Goal: Task Accomplishment & Management: Manage account settings

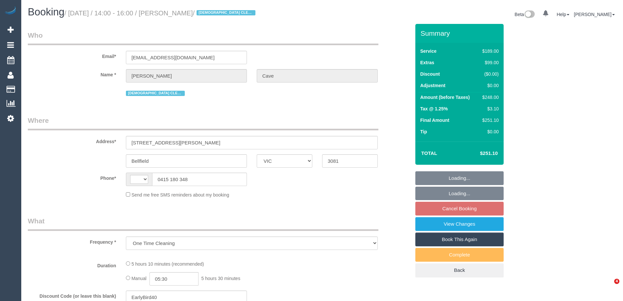
select select "VIC"
select select "string:AU"
select select "string:stripe-pm_1RuYLK2GScqysDRV8bzpjpsz"
select select "number:30"
select select "number:14"
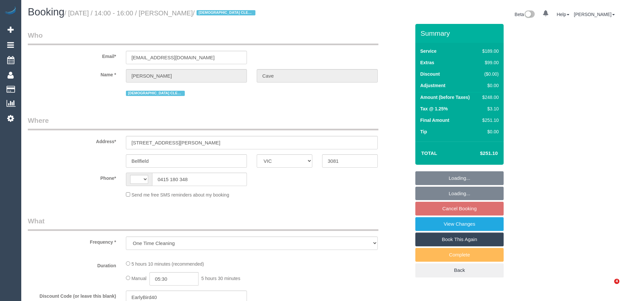
select select "number:18"
select select "number:24"
select select "number:26"
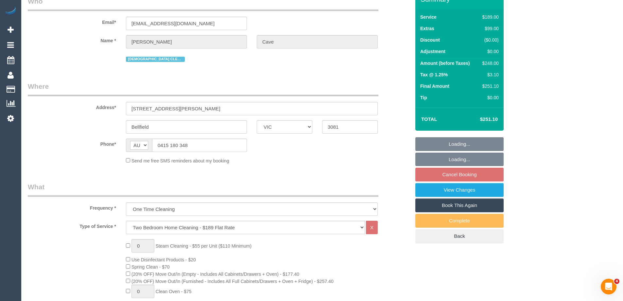
select select "spot4"
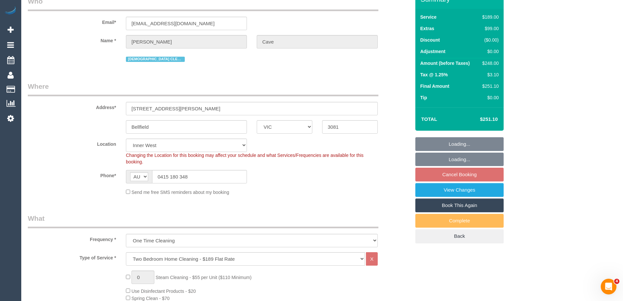
select select "object:1503"
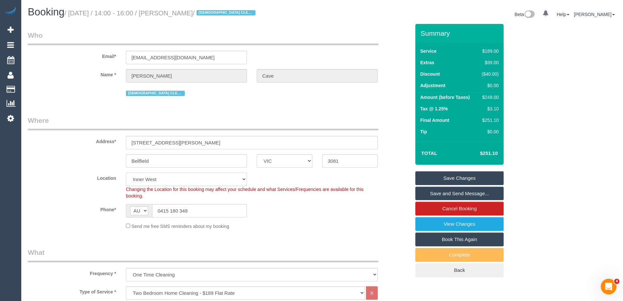
click at [145, 174] on select "Office City East (North) East (South) Inner East Inner North (East) Inner North…" at bounding box center [186, 178] width 121 height 13
select select "60"
click at [126, 172] on select "Office City East (North) East (South) Inner East Inner North (East) Inner North…" at bounding box center [186, 178] width 121 height 13
select select "object:2182"
select select "spot23"
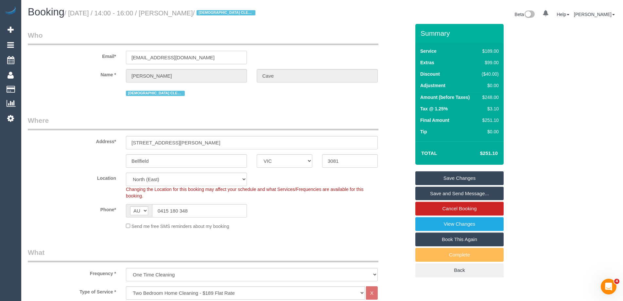
drag, startPoint x: 180, startPoint y: 57, endPoint x: 78, endPoint y: 55, distance: 102.0
click at [78, 55] on div "Email* jmjcave@gmail.com" at bounding box center [219, 47] width 392 height 34
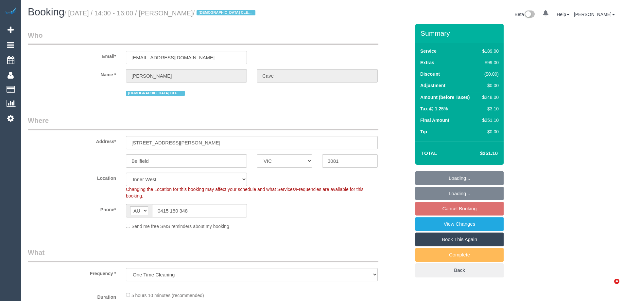
select select "VIC"
select select "object:822"
select select "string:stripe-pm_1RuYLK2GScqysDRV8bzpjpsz"
select select "number:30"
select select "number:14"
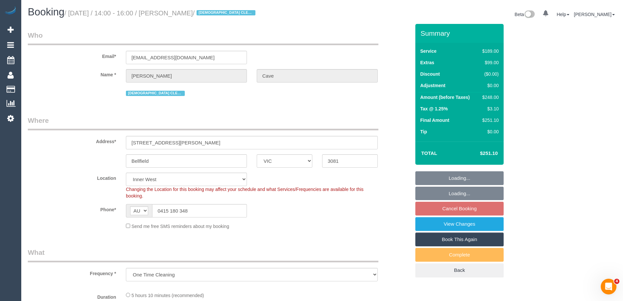
select select "number:18"
select select "number:24"
select select "number:26"
select select "spot4"
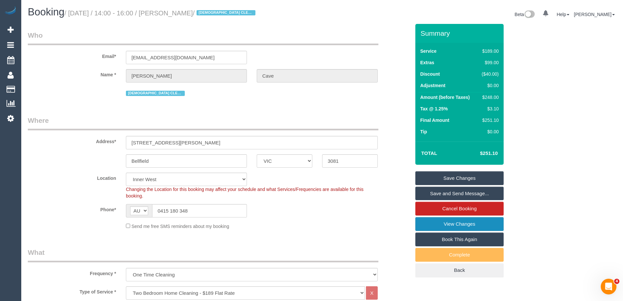
click at [444, 227] on link "View Changes" at bounding box center [459, 224] width 88 height 14
click at [140, 179] on select "Office City East (North) East (South) Inner East Inner North (East) Inner North…" at bounding box center [186, 178] width 121 height 13
select select "60"
click at [126, 172] on select "Office City East (North) East (South) Inner East Inner North (East) Inner North…" at bounding box center [186, 178] width 121 height 13
select select "object:2528"
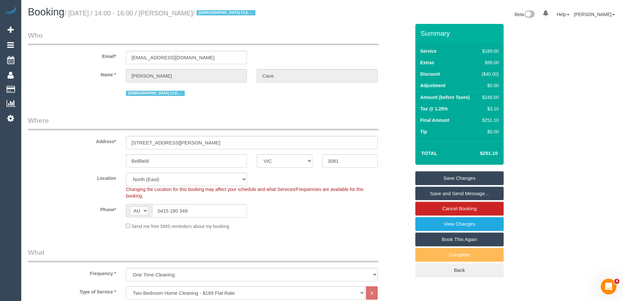
click at [438, 176] on link "Save Changes" at bounding box center [459, 178] width 88 height 14
select select "spot23"
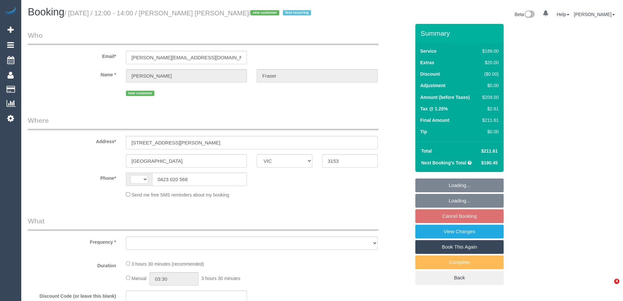
select select "VIC"
select select "string:AU"
select select "object:542"
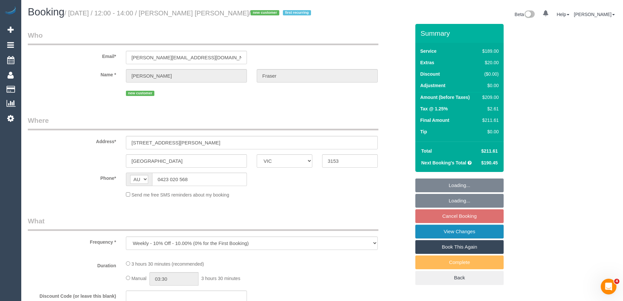
click at [429, 232] on link "View Changes" at bounding box center [459, 231] width 88 height 14
select select "string:stripe-pm_1S2pQ12GScqysDRV5nZIrNNT"
select select "number:28"
select select "number:14"
select select "number:18"
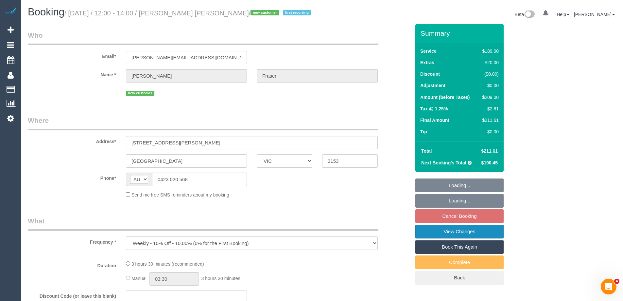
select select "number:24"
select select "number:33"
select select "number:12"
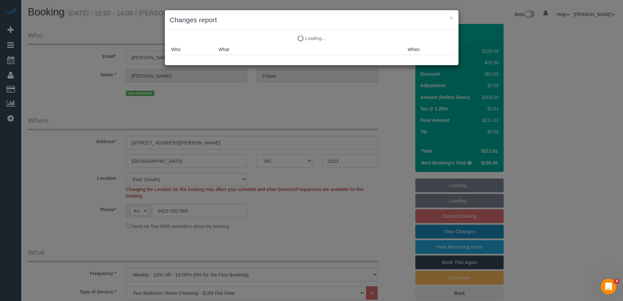
select select "object:1233"
select select "spot2"
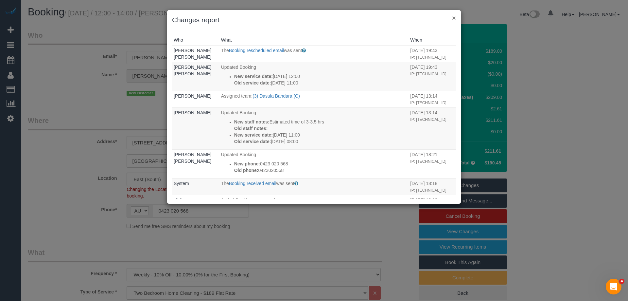
click at [452, 18] on button "×" at bounding box center [454, 17] width 4 height 7
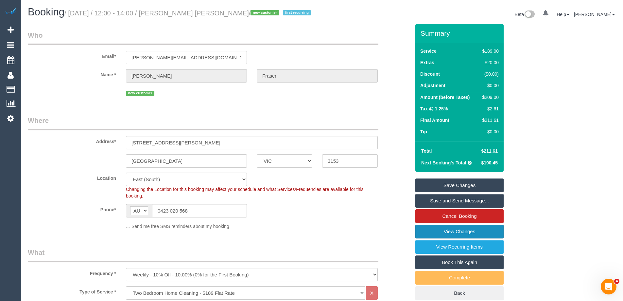
click at [437, 229] on link "View Changes" at bounding box center [459, 231] width 88 height 14
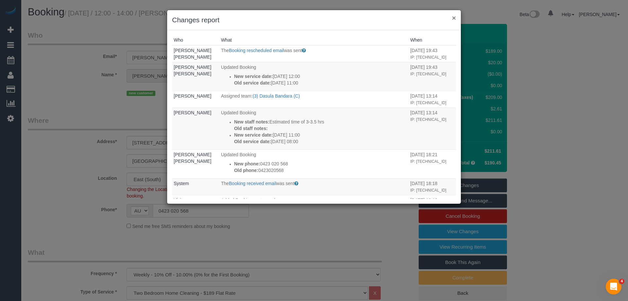
click at [452, 17] on button "×" at bounding box center [454, 17] width 4 height 7
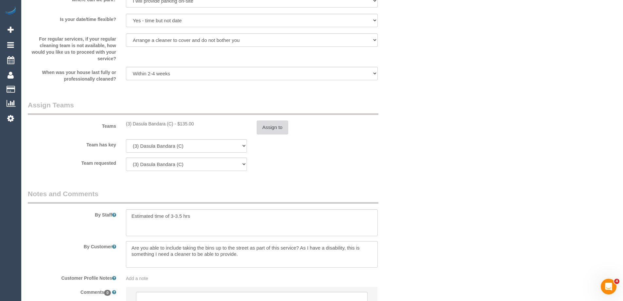
scroll to position [899, 0]
click at [268, 128] on button "Assign to" at bounding box center [272, 129] width 31 height 14
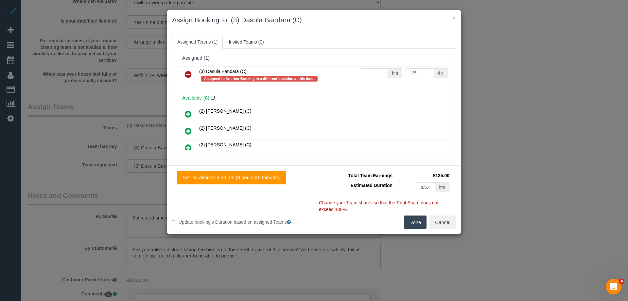
click at [187, 74] on icon at bounding box center [188, 74] width 7 height 8
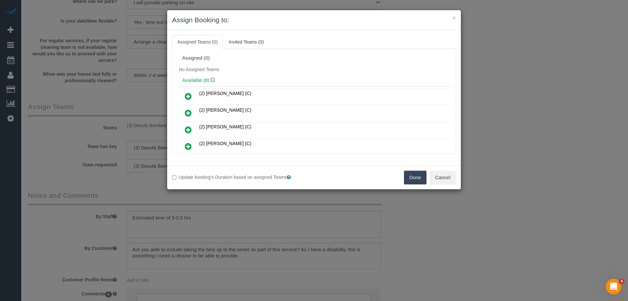
click at [418, 176] on button "Done" at bounding box center [415, 177] width 23 height 14
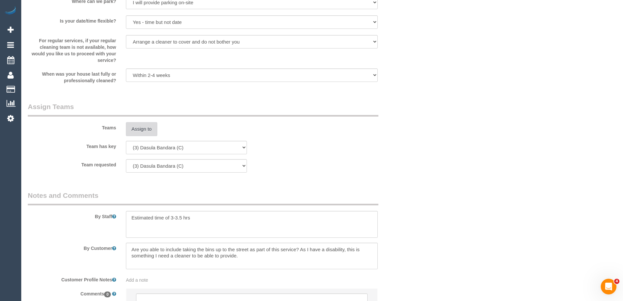
scroll to position [0, 0]
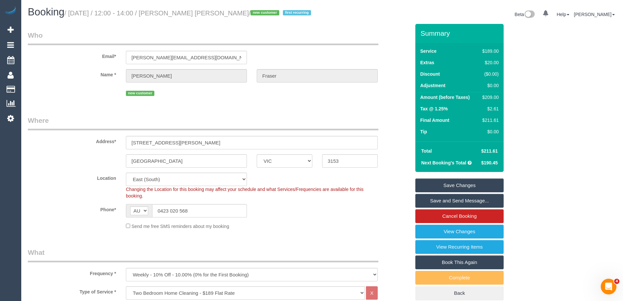
click at [441, 181] on link "Save Changes" at bounding box center [459, 185] width 88 height 14
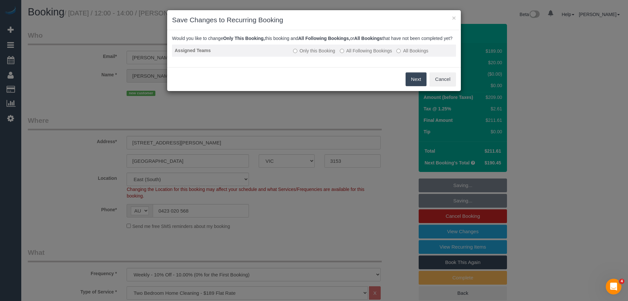
click at [339, 57] on td "Only this Booking All Following Bookings All Bookings" at bounding box center [372, 50] width 165 height 12
click at [345, 54] on label "All Following Bookings" at bounding box center [366, 50] width 52 height 7
click at [417, 83] on button "Save" at bounding box center [415, 79] width 22 height 14
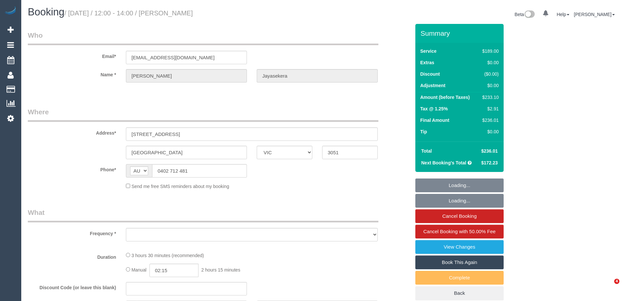
select select "VIC"
select select "string:stripe-pm_1RSr0w2GScqysDRVH3SAOKS0"
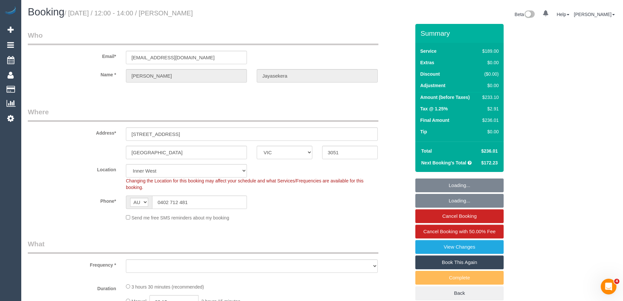
select select "object:708"
select select "number:28"
select select "number:16"
select select "number:19"
select select "number:22"
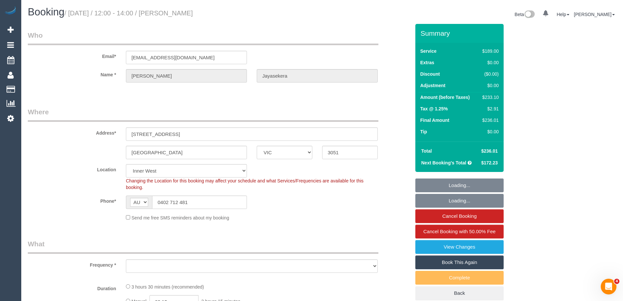
select select "number:35"
select select "number:13"
select select "object:718"
select select "spot1"
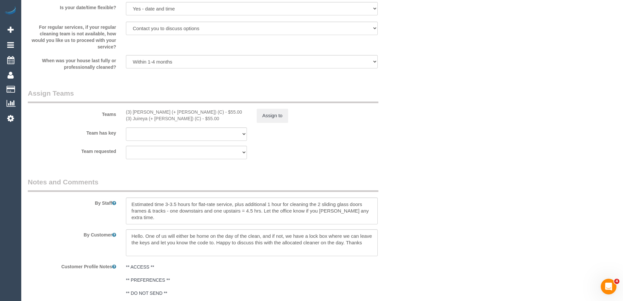
scroll to position [916, 0]
click at [271, 113] on button "Assign to" at bounding box center [272, 115] width 31 height 14
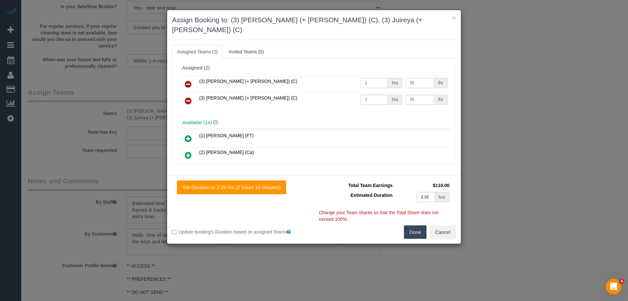
drag, startPoint x: 407, startPoint y: 72, endPoint x: 399, endPoint y: 71, distance: 8.9
click at [399, 76] on tr "(3) Gazi (+ Juireya) (C) 1 hrs 55 /hr" at bounding box center [314, 84] width 270 height 17
type input "75"
drag, startPoint x: 407, startPoint y: 91, endPoint x: 391, endPoint y: 89, distance: 16.8
click at [391, 93] on tr "(3) Juireya (+ Gazi) (C) 1 hrs 55 /hr" at bounding box center [314, 101] width 270 height 17
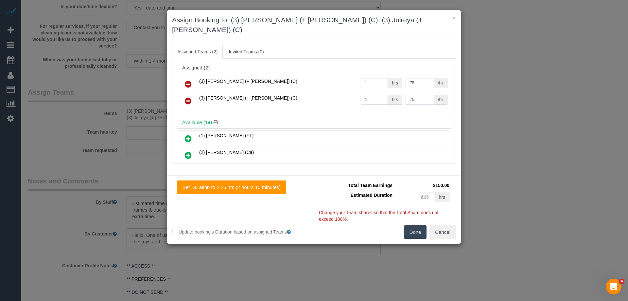
type input "75"
click at [414, 227] on button "Done" at bounding box center [415, 232] width 23 height 14
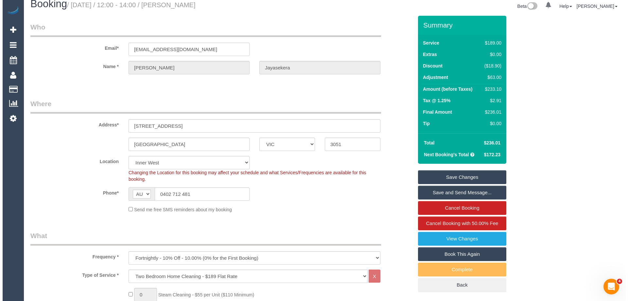
scroll to position [0, 0]
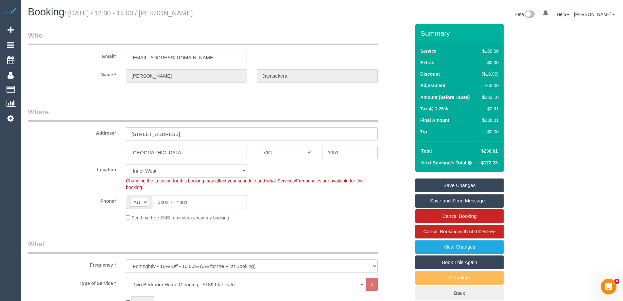
click at [440, 182] on link "Save Changes" at bounding box center [459, 185] width 88 height 14
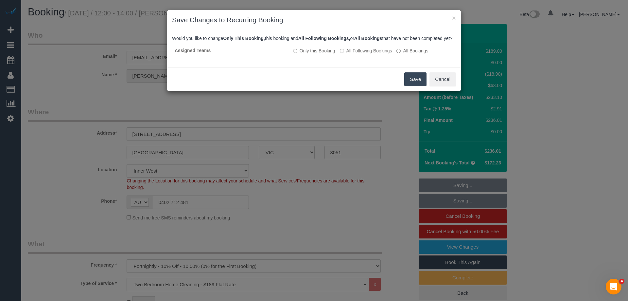
click at [419, 85] on button "Save" at bounding box center [415, 79] width 22 height 14
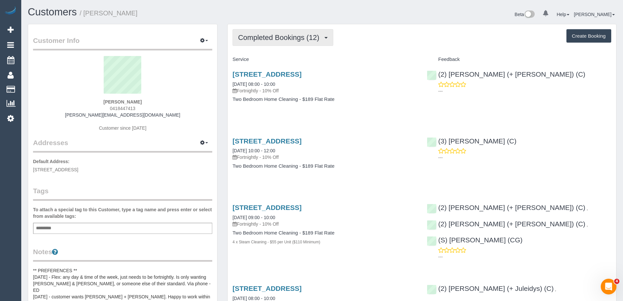
click at [292, 43] on button "Completed Bookings (12)" at bounding box center [283, 37] width 101 height 17
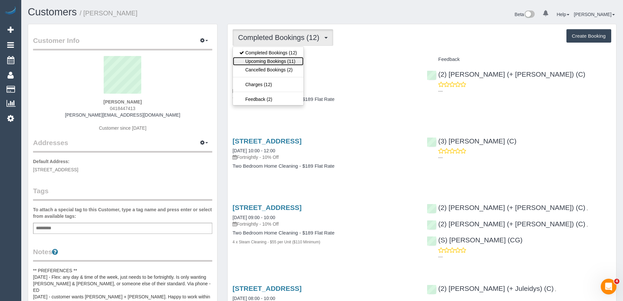
click at [285, 59] on link "Upcoming Bookings (11)" at bounding box center [268, 61] width 71 height 9
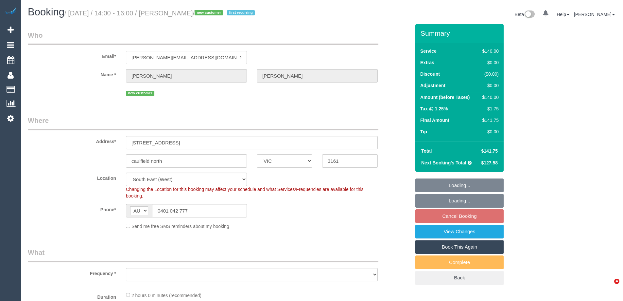
select select "VIC"
select select "number:28"
select select "number:14"
select select "number:19"
select select "number:22"
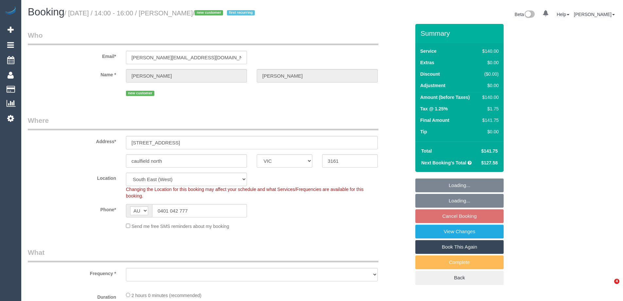
select select "number:35"
select select "number:26"
select select "object:1369"
select select "string:stripe-pm_1S3POb2GScqysDRVJZxj6k46"
select select "spot3"
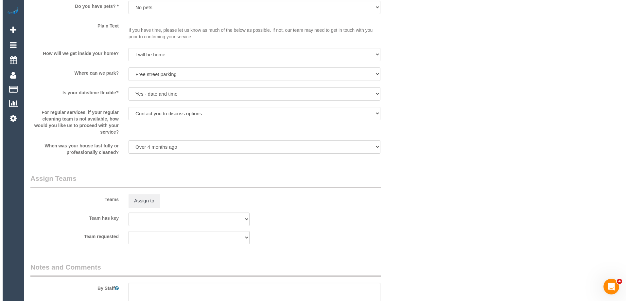
scroll to position [946, 0]
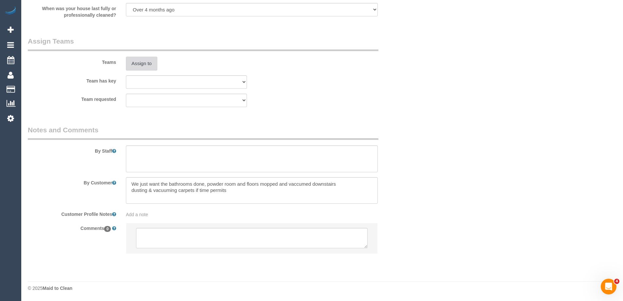
click at [140, 64] on button "Assign to" at bounding box center [141, 64] width 31 height 14
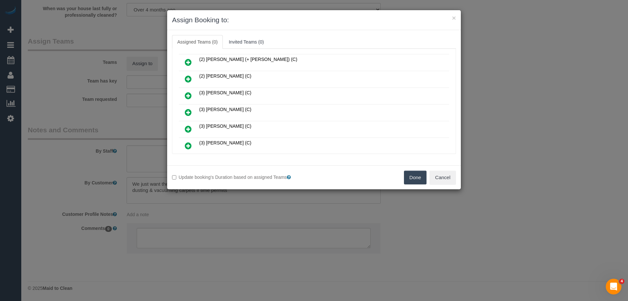
scroll to position [164, 0]
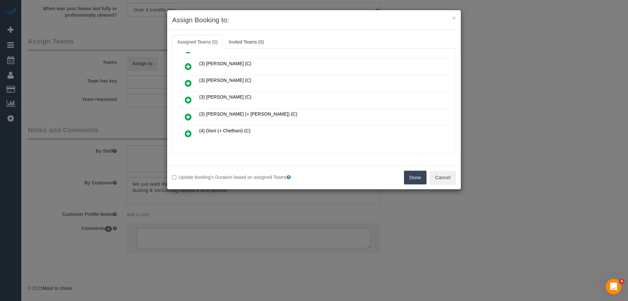
click at [188, 98] on icon at bounding box center [188, 100] width 7 height 8
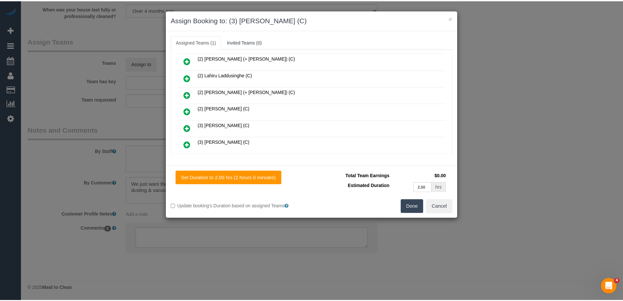
scroll to position [0, 0]
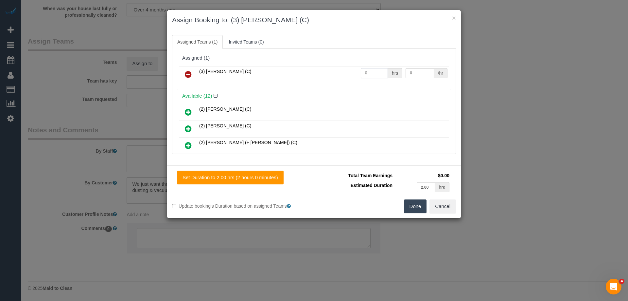
drag, startPoint x: 371, startPoint y: 73, endPoint x: 332, endPoint y: 71, distance: 39.6
click at [336, 71] on tr "(3) Nethaki Fernando (C) 0 hrs 0 /hr" at bounding box center [314, 74] width 270 height 17
type input "2"
drag, startPoint x: 414, startPoint y: 72, endPoint x: 341, endPoint y: 66, distance: 73.5
click at [341, 66] on tr "(3) Nethaki Fernando (C) 2 hrs 0 /hr" at bounding box center [314, 74] width 270 height 17
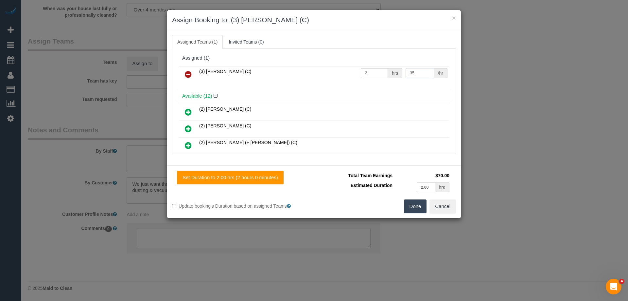
type input "35"
click at [416, 207] on button "Done" at bounding box center [415, 206] width 23 height 14
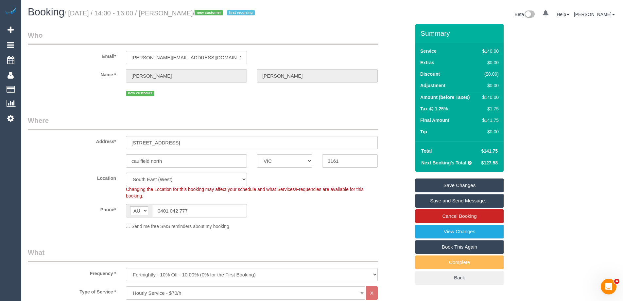
drag, startPoint x: 225, startPoint y: 14, endPoint x: 181, endPoint y: 12, distance: 43.6
click at [181, 12] on small "/ September 08, 2025 / 14:00 - 16:00 / Tamara Wilson / new customer first recur…" at bounding box center [160, 12] width 192 height 7
copy small "Tamara Wilson"
click at [436, 199] on link "Save and Send Message..." at bounding box center [459, 201] width 88 height 14
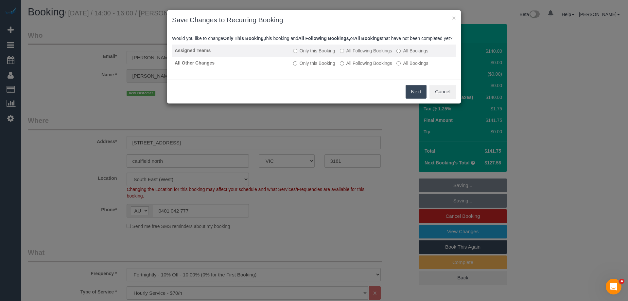
click at [360, 54] on label "All Following Bookings" at bounding box center [366, 50] width 52 height 7
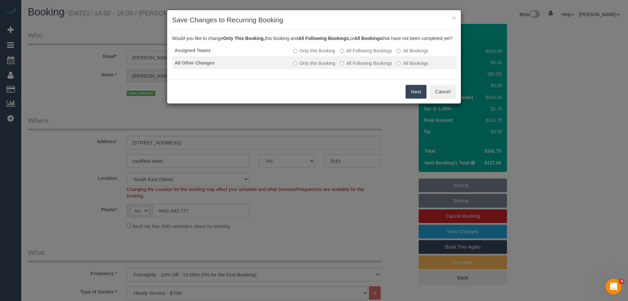
click at [354, 66] on label "All Following Bookings" at bounding box center [366, 63] width 52 height 7
click at [420, 98] on button "Save" at bounding box center [415, 92] width 22 height 14
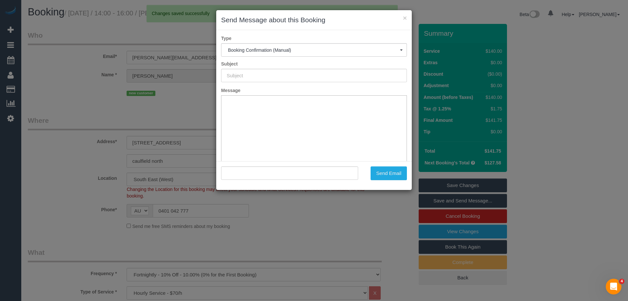
type input "Booking Confirmed"
type input ""Tamara Wilson" <tamara@wilsonbk.com.au>"
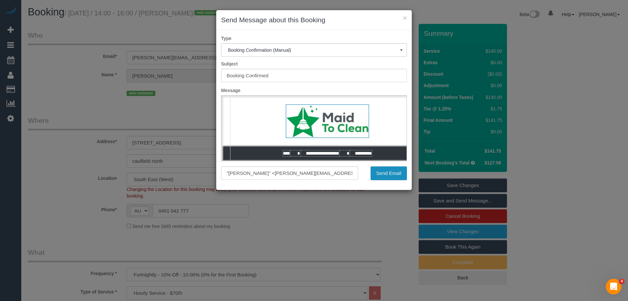
click at [386, 174] on button "Send Email" at bounding box center [388, 173] width 36 height 14
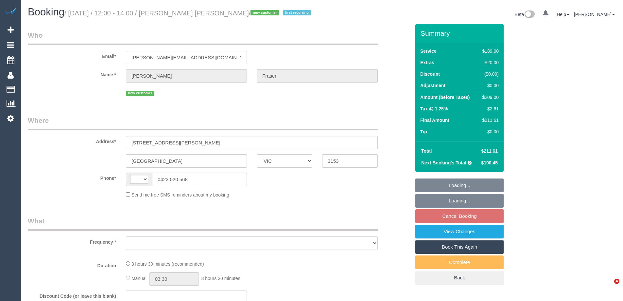
select select "VIC"
select select "string:stripe-pm_1S2pQ12GScqysDRV5nZIrNNT"
select select "number:28"
select select "number:14"
select select "number:18"
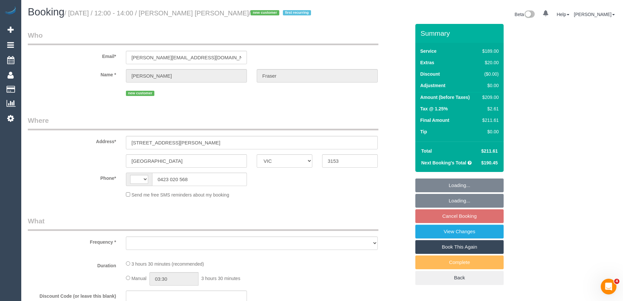
select select "number:24"
select select "number:33"
select select "number:12"
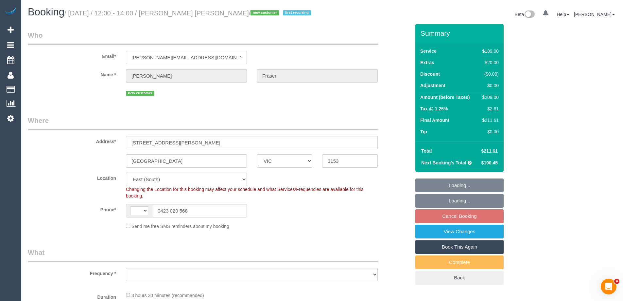
select select "string:AU"
select select "object:1208"
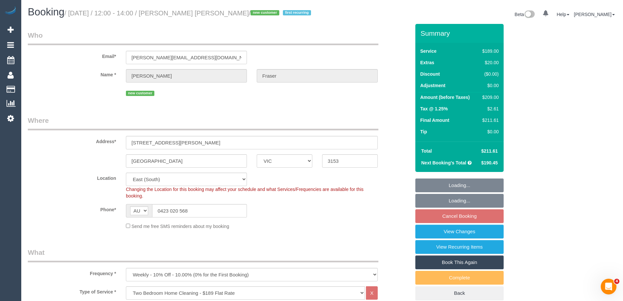
select select "spot2"
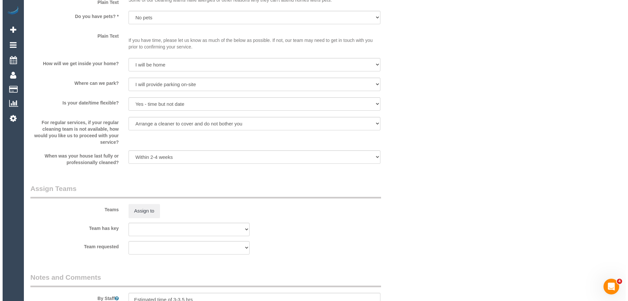
scroll to position [964, 0]
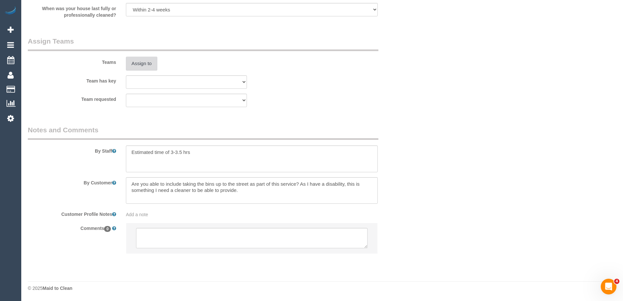
click at [144, 64] on button "Assign to" at bounding box center [141, 64] width 31 height 14
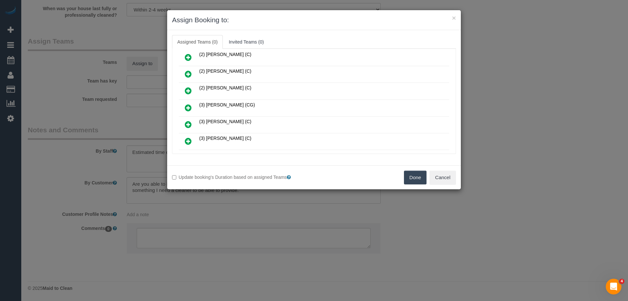
scroll to position [65, 0]
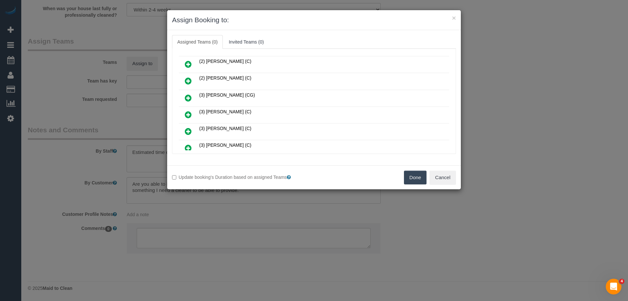
click at [191, 112] on icon at bounding box center [188, 115] width 7 height 8
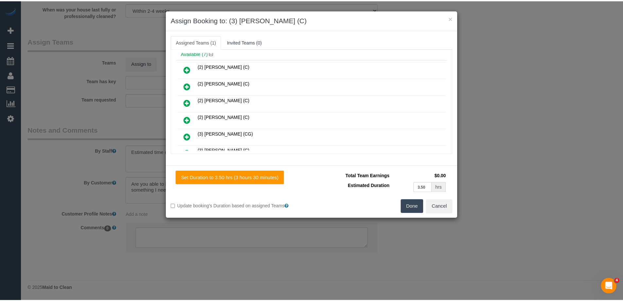
scroll to position [0, 0]
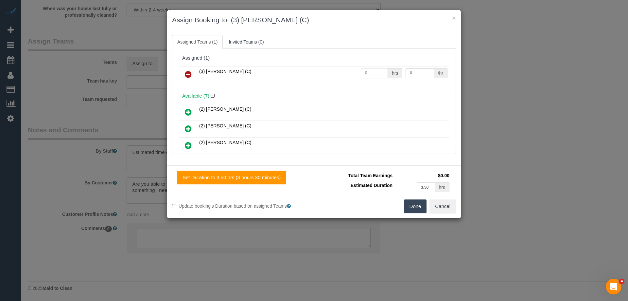
drag, startPoint x: 368, startPoint y: 71, endPoint x: 317, endPoint y: 70, distance: 51.0
click at [317, 70] on tr "(3) Danyal Ali (C) 0 hrs 0 /hr" at bounding box center [314, 74] width 270 height 17
type input "1"
drag, startPoint x: 421, startPoint y: 69, endPoint x: 365, endPoint y: 69, distance: 55.3
click at [365, 69] on tr "(3) Danyal Ali (C) 1 hrs 0 /hr" at bounding box center [314, 74] width 270 height 17
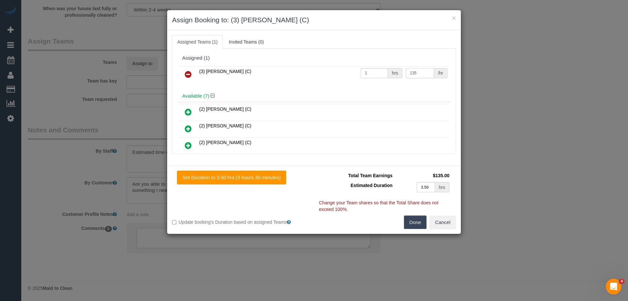
type input "135"
click at [418, 216] on button "Done" at bounding box center [415, 222] width 23 height 14
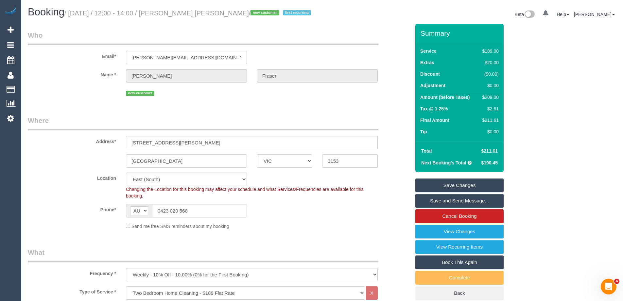
drag, startPoint x: 230, startPoint y: 11, endPoint x: 182, endPoint y: 10, distance: 48.1
click at [182, 10] on small "/ September 08, 2025 / 12:00 - 14:00 / Campbell Fraser / new customer first rec…" at bounding box center [188, 12] width 248 height 7
copy small "Campbell Fraser"
click at [447, 177] on div "Summary Service $189.00 Extras $20.00 Discount ($0.00) Adjustment $0.00 Amount …" at bounding box center [459, 162] width 88 height 276
click at [445, 184] on link "Save Changes" at bounding box center [459, 185] width 88 height 14
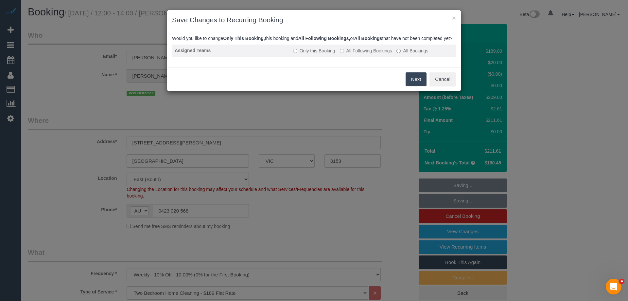
click at [354, 54] on label "All Following Bookings" at bounding box center [366, 50] width 52 height 7
click at [413, 83] on button "Save" at bounding box center [415, 79] width 22 height 14
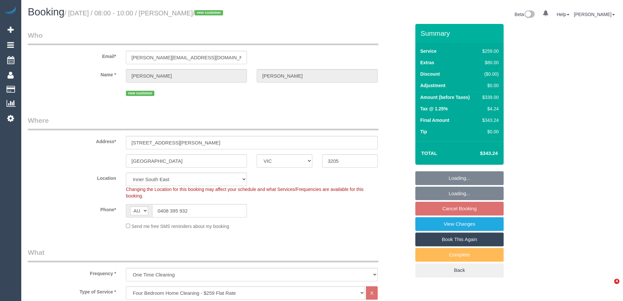
select select "VIC"
select select "string:stripe-pm_1S3A8E2GScqysDRVRvw6O4Vu"
select select "spot2"
select select "number:27"
select select "number:14"
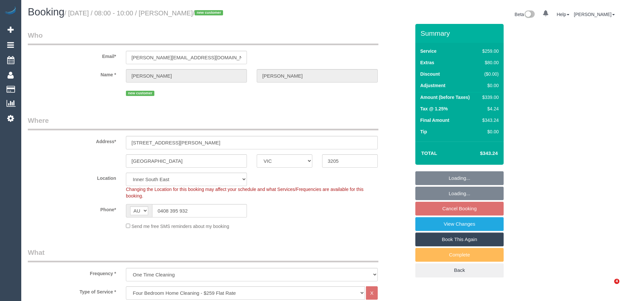
select select "number:19"
select select "number:25"
select select "number:26"
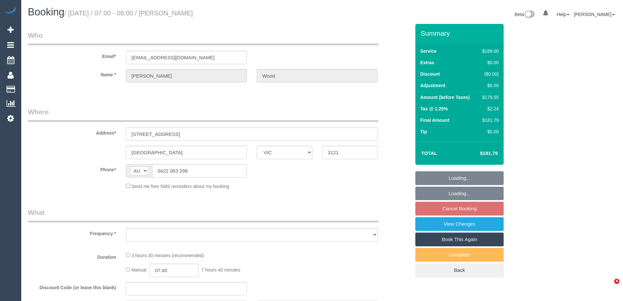
select select "VIC"
select select "string:stripe-pm_1RscsC2GScqysDRVloAuxBBp"
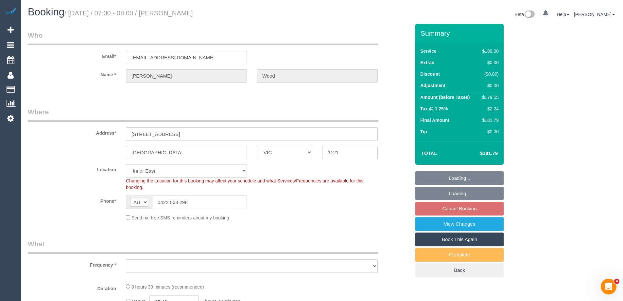
select select "object:545"
select select "spot1"
select select "number:28"
select select "number:17"
select select "number:21"
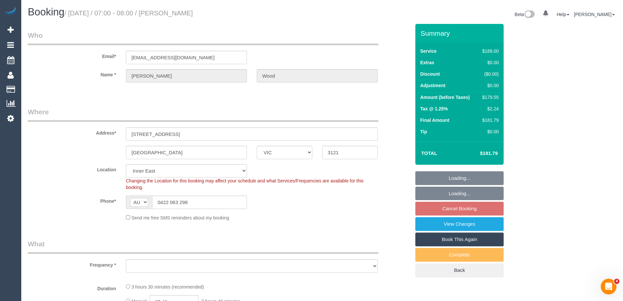
select select "number:22"
select select "number:33"
select select "number:26"
select select "object:1403"
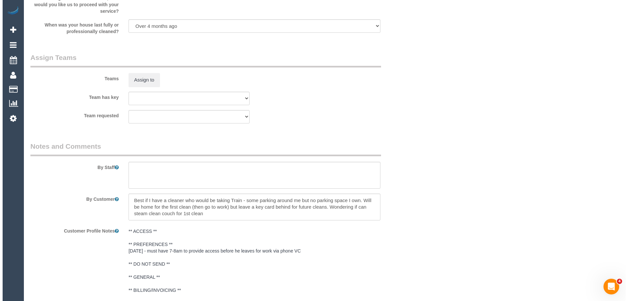
scroll to position [948, 0]
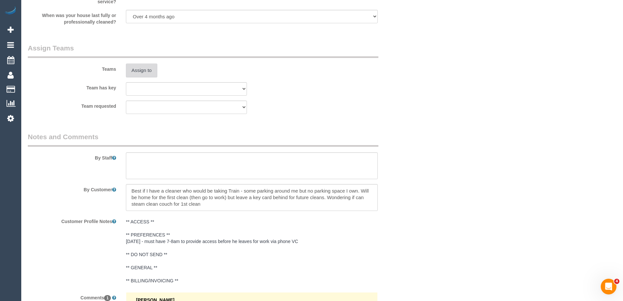
click at [144, 71] on button "Assign to" at bounding box center [141, 70] width 31 height 14
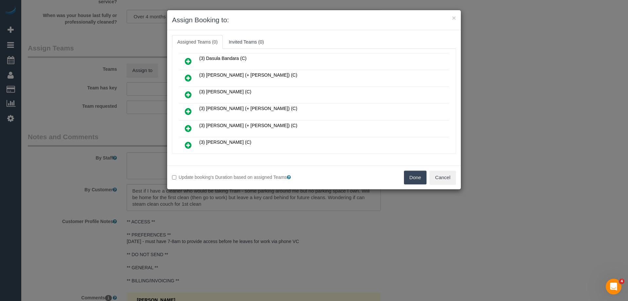
scroll to position [164, 0]
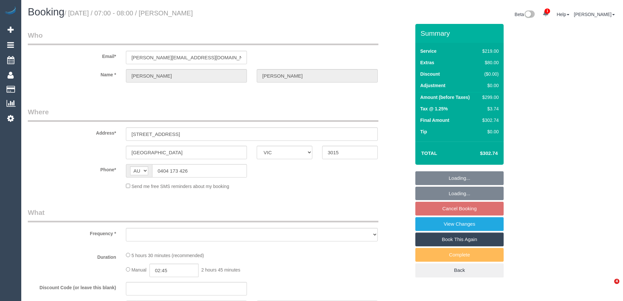
select select "VIC"
select select "string:stripe-pm_1Ren6q2GScqysDRVQxhWxpgb"
select select "object:1006"
select select "number:30"
select select "number:14"
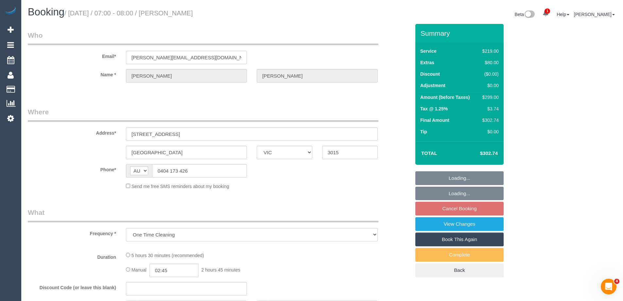
select select "number:19"
select select "number:23"
select select "number:13"
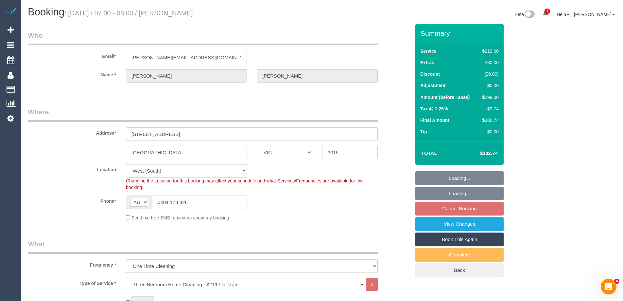
select select "object:1255"
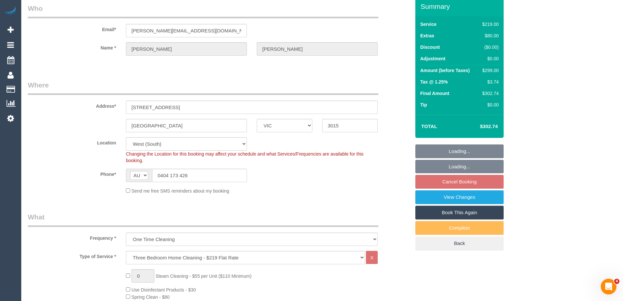
select select "spot1"
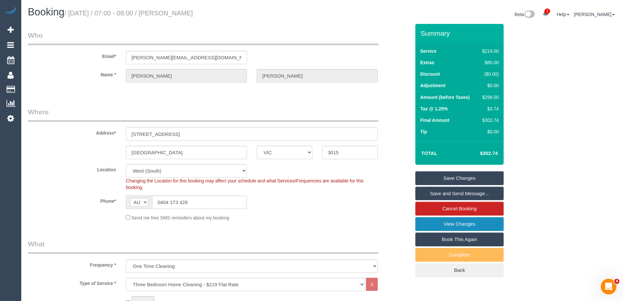
click at [429, 227] on link "View Changes" at bounding box center [459, 224] width 88 height 14
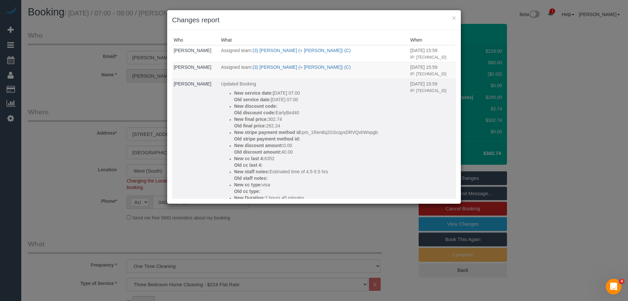
drag, startPoint x: 305, startPoint y: 112, endPoint x: 275, endPoint y: 111, distance: 29.5
click at [275, 111] on p "Old discount code: EarlyBird40" at bounding box center [320, 112] width 173 height 7
copy p "EarlyBird40"
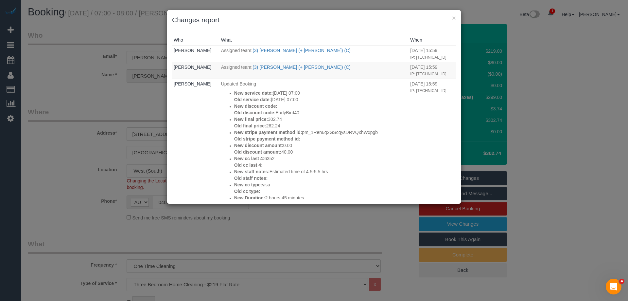
click at [78, 163] on div "× Changes report Who What When Steve Cranston Assigned team: (3) Fatema (+ Arif…" at bounding box center [314, 150] width 628 height 301
click at [454, 18] on button "×" at bounding box center [454, 17] width 4 height 7
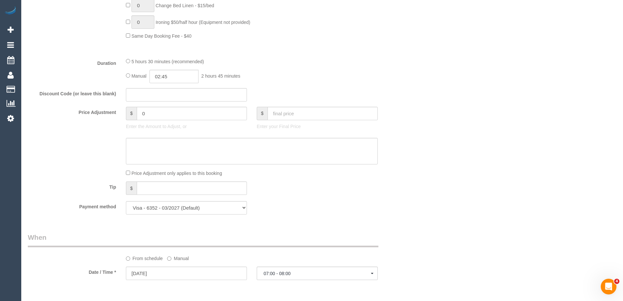
scroll to position [556, 0]
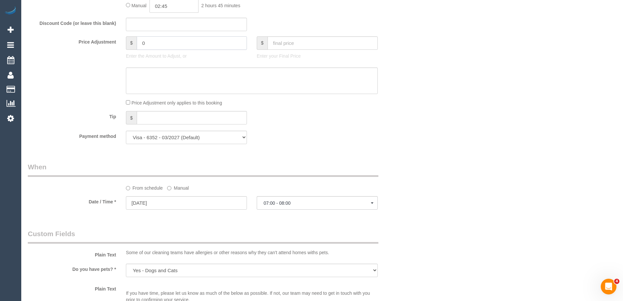
drag, startPoint x: 154, startPoint y: 43, endPoint x: 127, endPoint y: 42, distance: 26.8
click at [127, 42] on div "$ 0" at bounding box center [186, 42] width 121 height 13
type input "-40"
click at [145, 76] on textarea at bounding box center [252, 80] width 252 height 27
paste textarea "EarlyBird40"
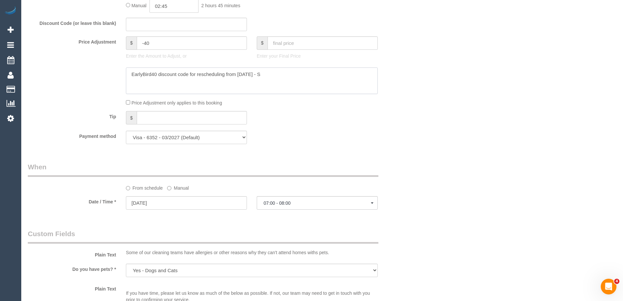
type textarea "EarlyBird40 discount code for rescheduling from Monday - SC"
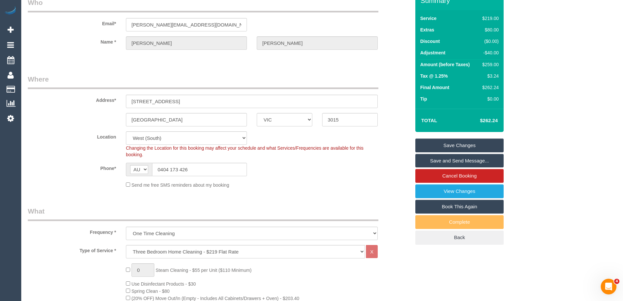
scroll to position [0, 0]
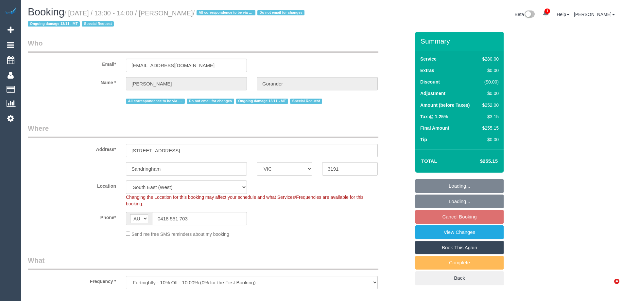
select select "VIC"
select select "object:593"
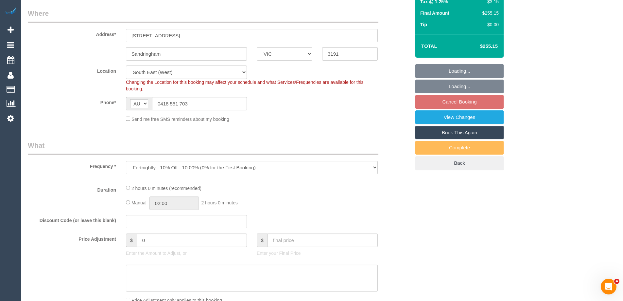
select select "string:stripe-pm_1Gmrcl2GScqysDRVmcm1JmZh"
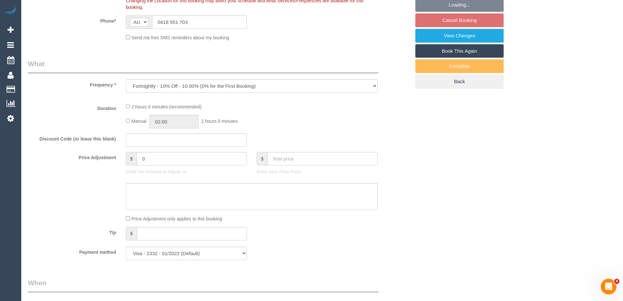
select select "number:32"
select select "number:14"
select select "number:19"
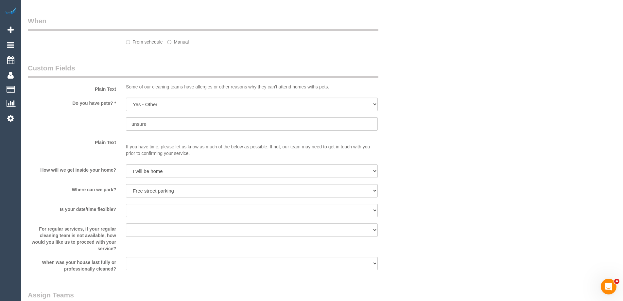
select select "2"
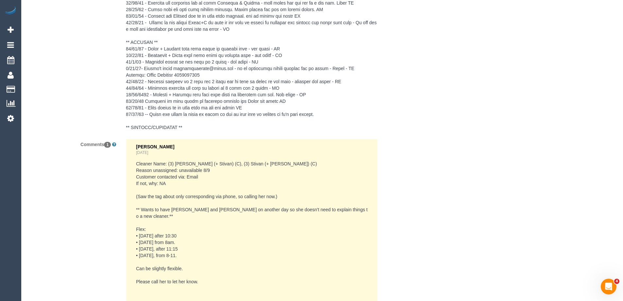
scroll to position [1429, 0]
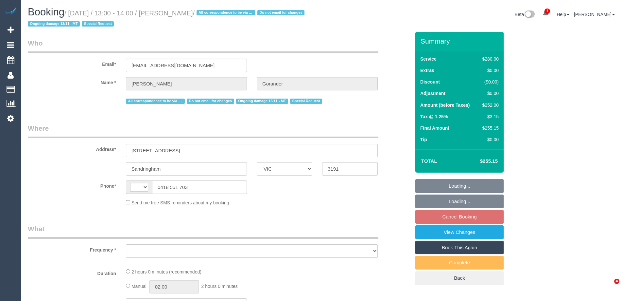
select select "VIC"
select select "string:stripe-pm_1Gmrcl2GScqysDRVmcm1JmZh"
select select "2"
select select "number:32"
select select "number:14"
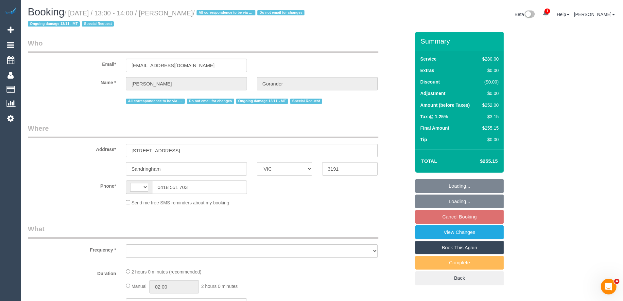
select select "number:19"
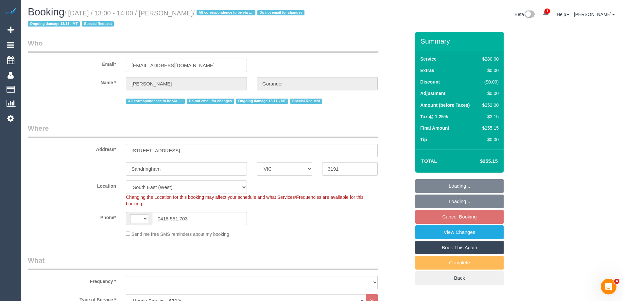
select select "string:AU"
select select "object:907"
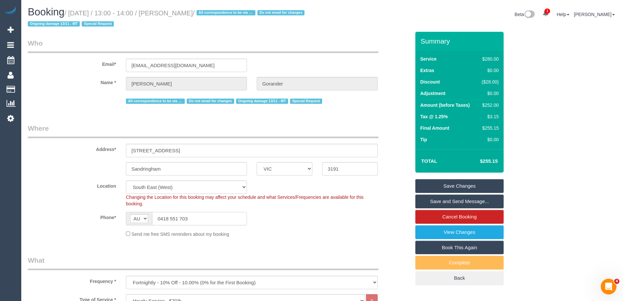
drag, startPoint x: 196, startPoint y: 219, endPoint x: 70, endPoint y: 214, distance: 126.0
click at [70, 214] on div "Phone* AF AL DZ AD AO AI AQ AG AR AM AW AU AT AZ BS BH BD BB BY BE BZ BJ BM BT …" at bounding box center [219, 218] width 392 height 13
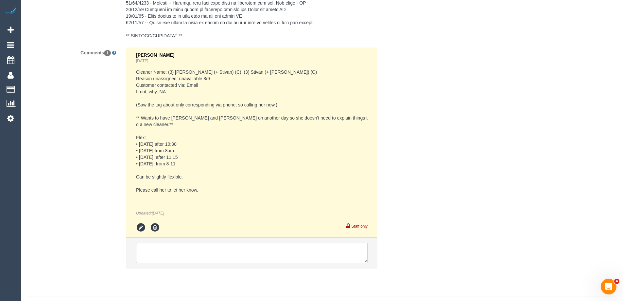
scroll to position [1430, 0]
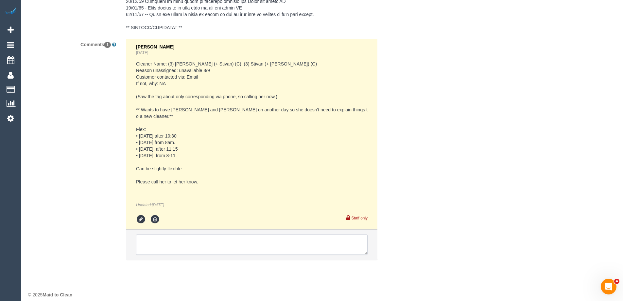
click at [159, 238] on textarea at bounding box center [252, 244] width 232 height 20
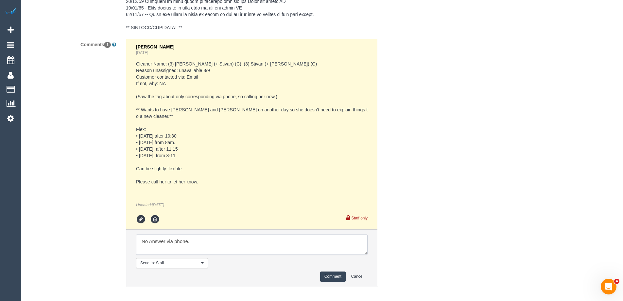
click at [153, 234] on textarea at bounding box center [252, 244] width 232 height 20
type textarea "No answer via phone. Notified via text of team arriving between 1-2pm on the 11…"
click at [327, 271] on button "Comment" at bounding box center [333, 276] width 26 height 10
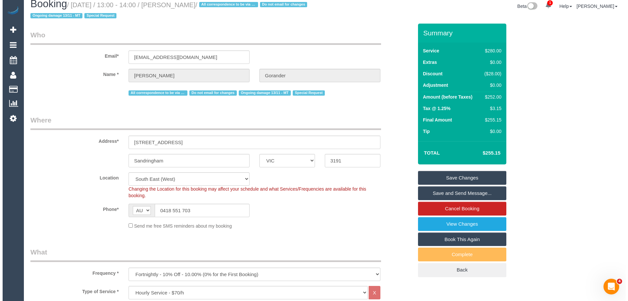
scroll to position [0, 0]
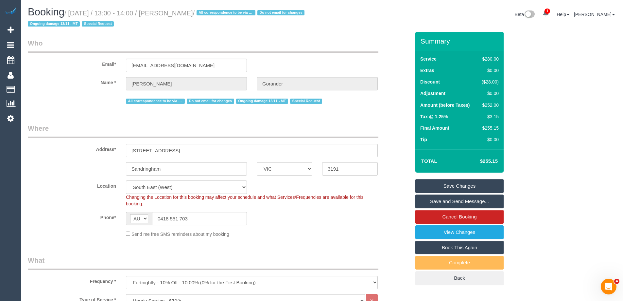
click at [441, 202] on link "Save and Send Message..." at bounding box center [459, 201] width 88 height 14
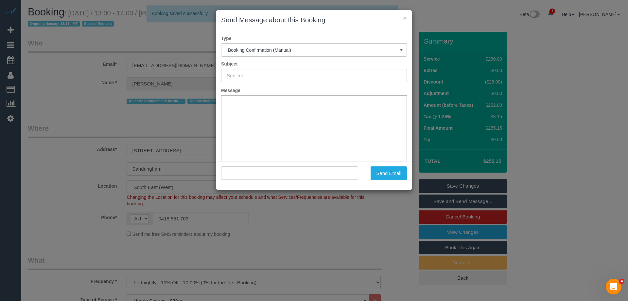
type input "Booking Confirmed"
type input ""Alicia Gorander" <aliciagorander@gmail.com>"
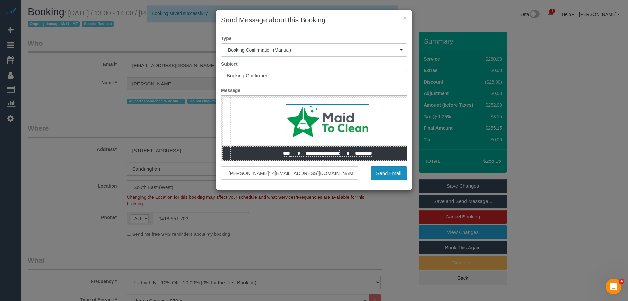
click at [385, 171] on button "Send Email" at bounding box center [388, 173] width 36 height 14
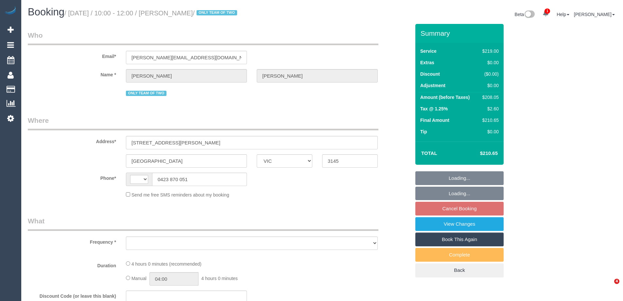
select select "VIC"
select select "string:stripe-pm_1RtRVU2GScqysDRVtxDDunYG"
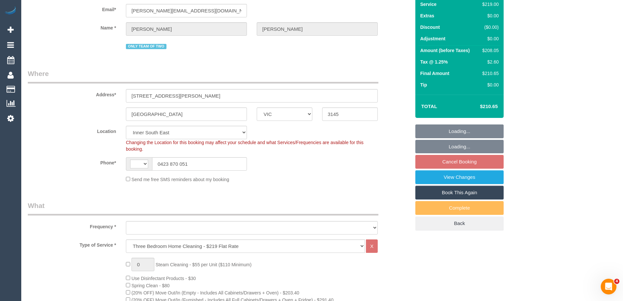
select select "string:AU"
select select "object:829"
select select "number:28"
select select "number:14"
select select "number:19"
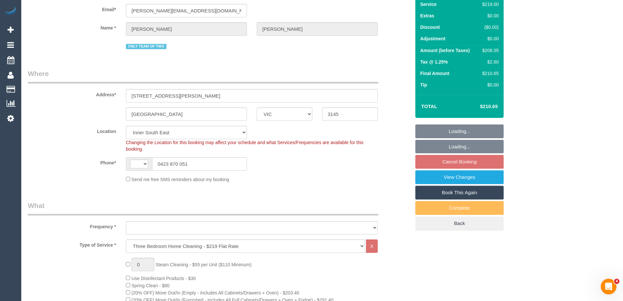
select select "number:24"
select select "number:35"
select select "number:12"
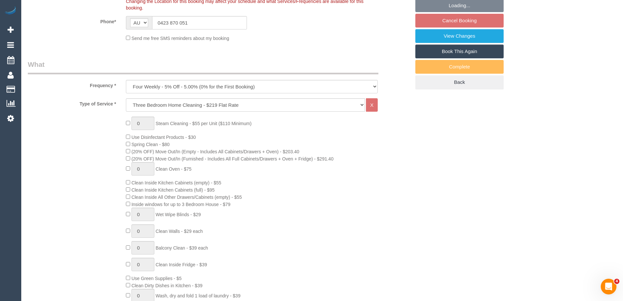
select select "object:834"
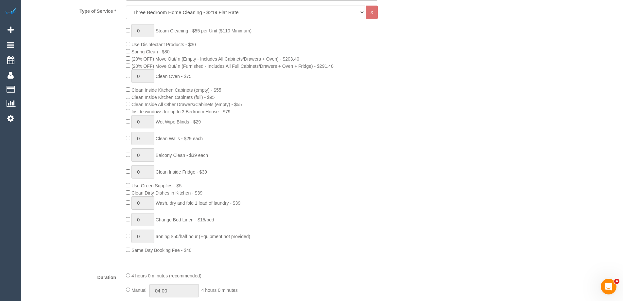
select select "spot3"
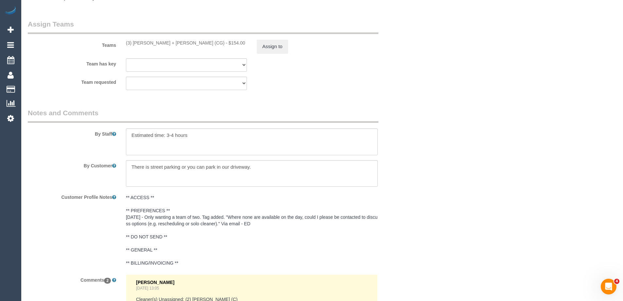
scroll to position [1177, 0]
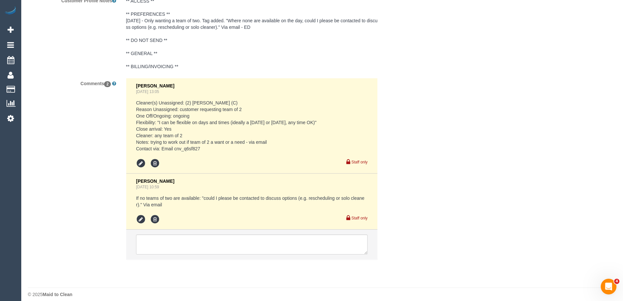
drag, startPoint x: 208, startPoint y: 148, endPoint x: 174, endPoint y: 147, distance: 34.4
click at [174, 147] on pre "Cleaner(s) Unassigned: (2) Dinitha Gunawardana (C) Reason Unassigned: customer …" at bounding box center [252, 125] width 232 height 52
copy pre "cnv_q6sf827"
click at [180, 243] on textarea at bounding box center [252, 244] width 232 height 20
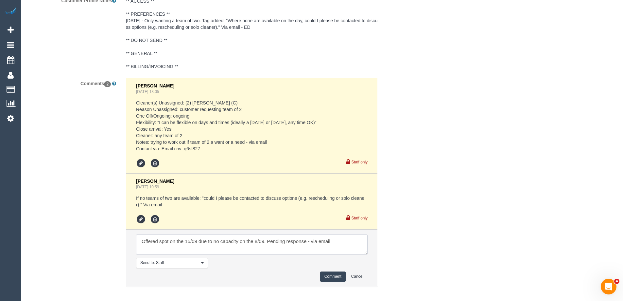
type textarea "Offered spot on the 15/09 due to no capacity on the 8/09. Pending response - vi…"
click at [334, 281] on button "Comment" at bounding box center [333, 276] width 26 height 10
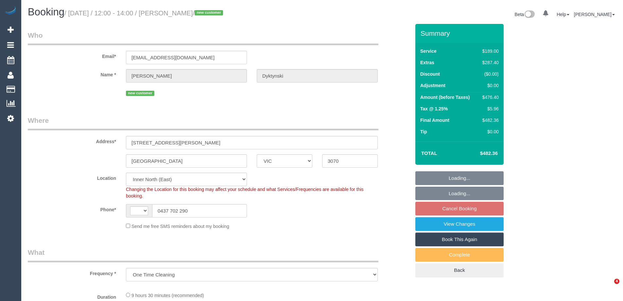
select select "VIC"
select select "object:441"
select select "string:AU"
select select "number:28"
select select "number:15"
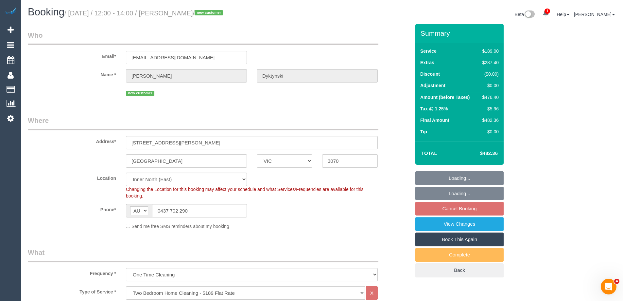
select select "number:19"
select select "number:25"
select select "number:34"
select select "number:11"
select select "spot3"
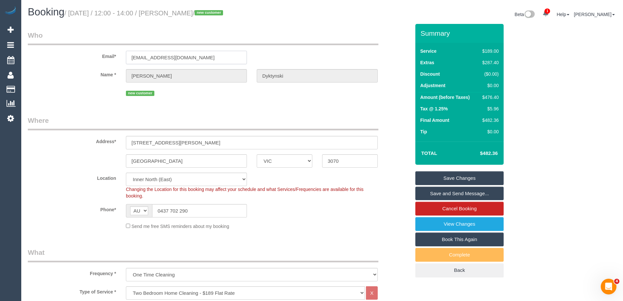
drag, startPoint x: 208, startPoint y: 58, endPoint x: 42, endPoint y: 41, distance: 167.6
click at [42, 41] on fieldset "Who Email* katedyktynski@gmail.com Name * Kate Dyktynski new customer" at bounding box center [219, 66] width 383 height 72
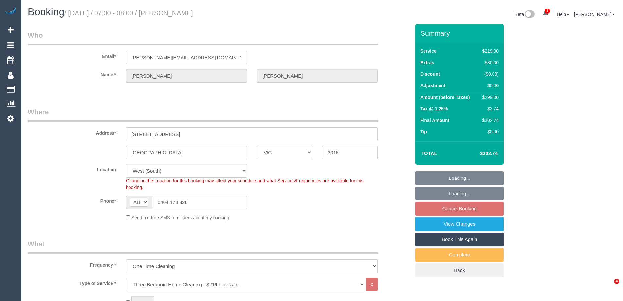
select select "VIC"
select select "object:790"
select select "string:stripe-pm_1Ren6q2GScqysDRVQxhWxpgb"
select select "number:30"
select select "number:14"
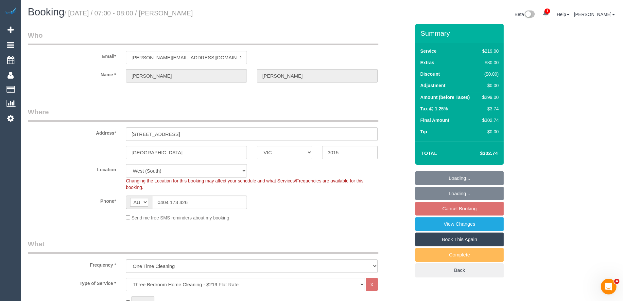
select select "number:19"
select select "number:23"
select select "number:13"
select select "spot1"
drag, startPoint x: 84, startPoint y: 53, endPoint x: 38, endPoint y: 46, distance: 46.6
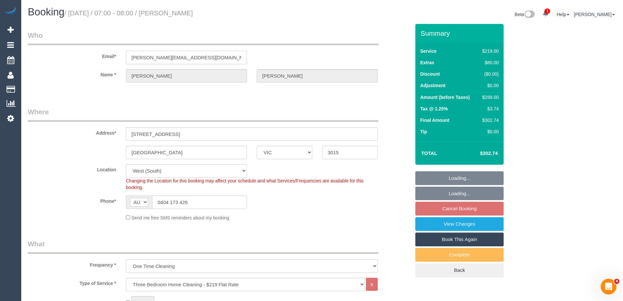
click at [38, 46] on div "Email* nicole.w195@gmail.com" at bounding box center [219, 47] width 392 height 34
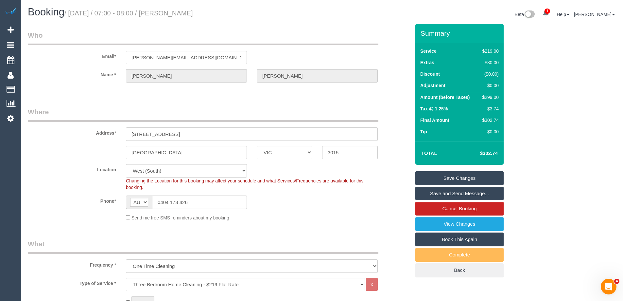
click at [203, 37] on legend "Who" at bounding box center [203, 37] width 351 height 15
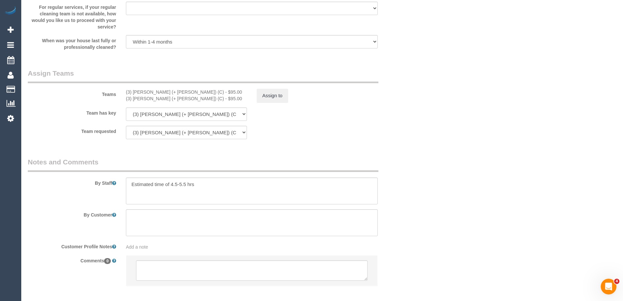
scroll to position [956, 0]
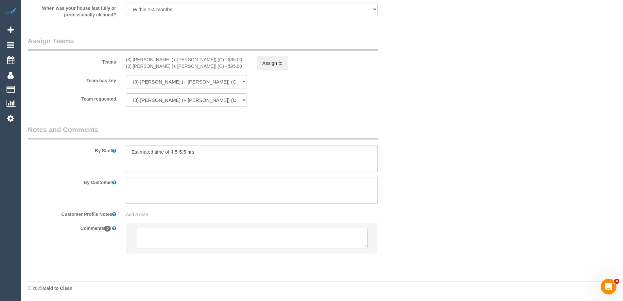
click at [167, 235] on textarea at bounding box center [252, 238] width 232 height 20
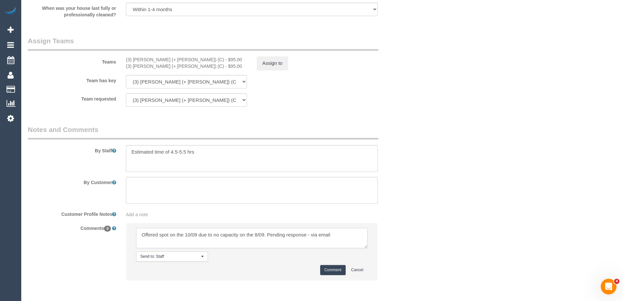
type textarea "Offered spot on the 10/09 due to no capacity on the 8/09. Pending response - vi…"
click at [331, 269] on button "Comment" at bounding box center [333, 270] width 26 height 10
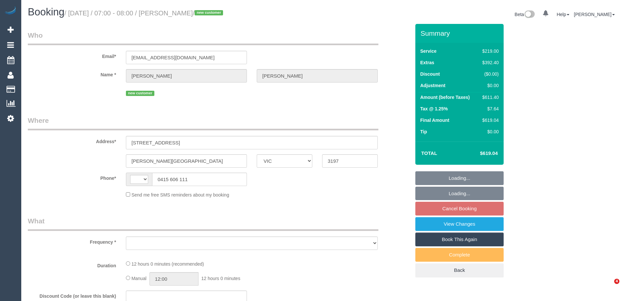
select select "VIC"
select select "string:AU"
select select "string:stripe-pm_1Rz5U72GScqysDRVkRqVCiws"
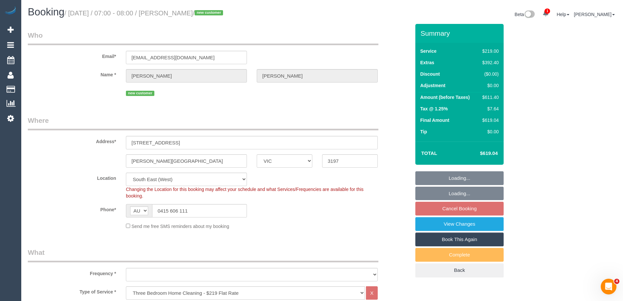
select select "object:659"
select select "number:28"
select select "number:14"
select select "number:18"
select select "number:24"
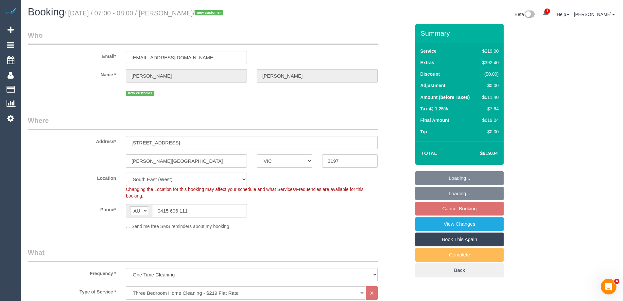
select select "number:26"
select select "object:1326"
select select "spot1"
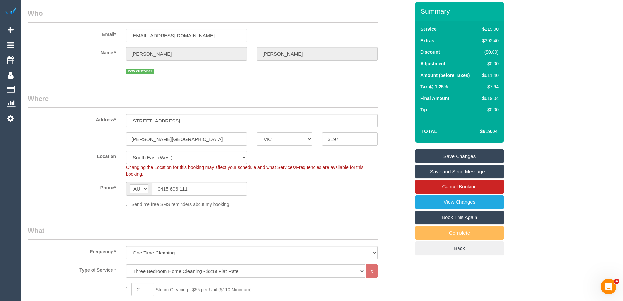
scroll to position [98, 0]
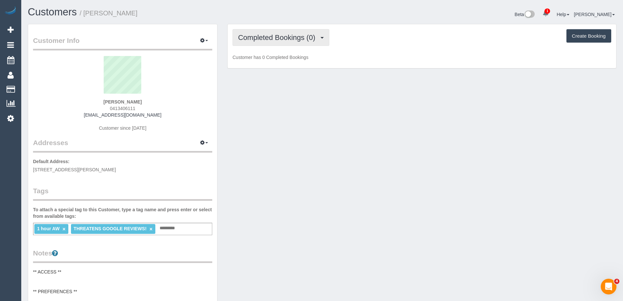
click at [275, 42] on button "Completed Bookings (0)" at bounding box center [281, 37] width 97 height 17
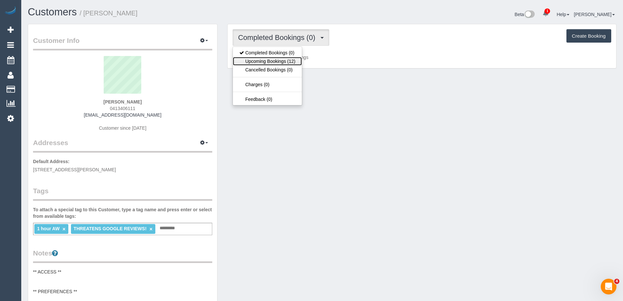
click at [276, 63] on link "Upcoming Bookings (12)" at bounding box center [267, 61] width 69 height 9
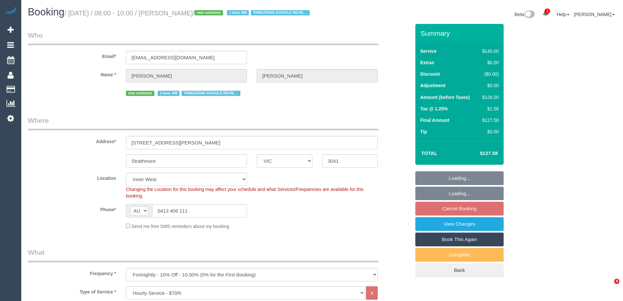
select select "VIC"
select select "spot2"
select select "number:28"
select select "number:14"
select select "number:19"
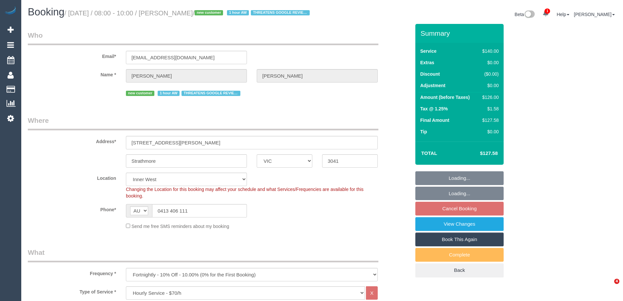
select select "number:22"
select select "number:35"
select select "number:11"
select select "object:1554"
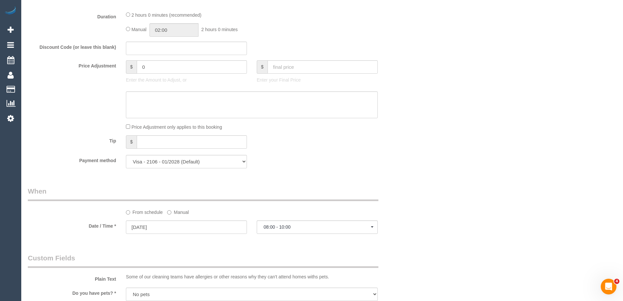
scroll to position [523, 0]
click at [179, 215] on label "Manual" at bounding box center [178, 210] width 22 height 9
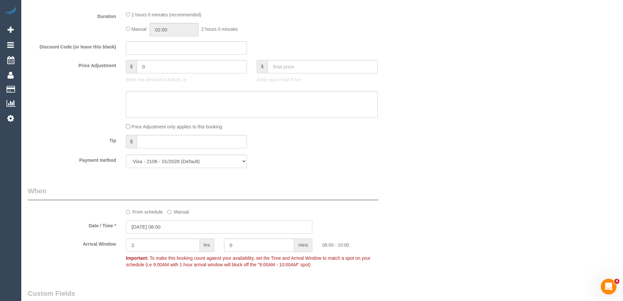
click at [158, 233] on input "18/09/2025 08:00" at bounding box center [219, 226] width 186 height 13
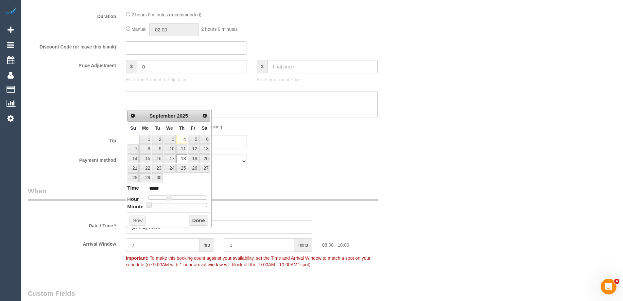
click at [172, 193] on dl "Time ***** Hour Minute Second Millisecond Microsecond Time Zone ***** ***** ***…" at bounding box center [168, 195] width 83 height 23
type input "18/09/2025 09:00"
type input "*****"
type input "18/09/2025 10:00"
type input "*****"
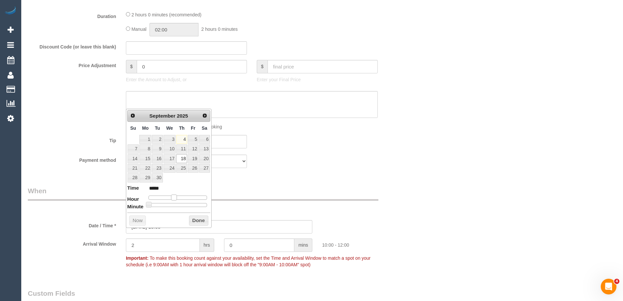
click at [176, 198] on span at bounding box center [174, 197] width 6 height 6
type input "18/09/2025 09:00"
type input "*****"
click at [173, 198] on span at bounding box center [171, 197] width 6 height 6
click at [196, 216] on button "Done" at bounding box center [198, 220] width 19 height 10
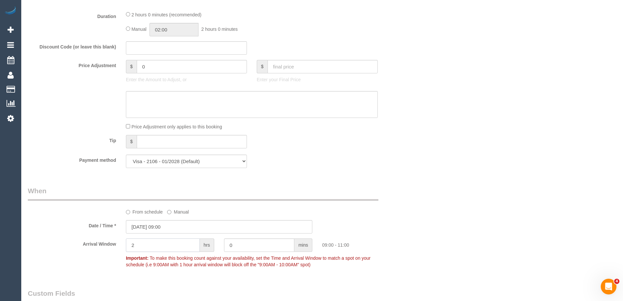
drag, startPoint x: 149, startPoint y: 251, endPoint x: 108, endPoint y: 247, distance: 41.5
click at [109, 247] on div "Arrival Window 2 hrs 0 mins 09:00 - 11:00 Important: To make this booking count…" at bounding box center [219, 254] width 392 height 32
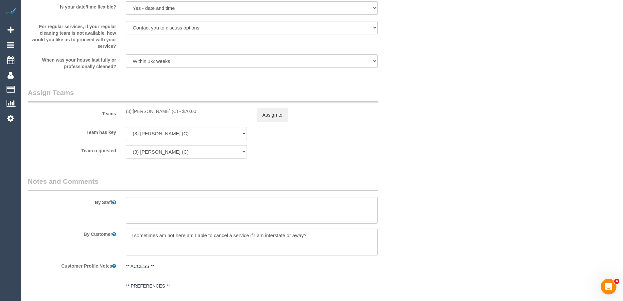
scroll to position [1111, 0]
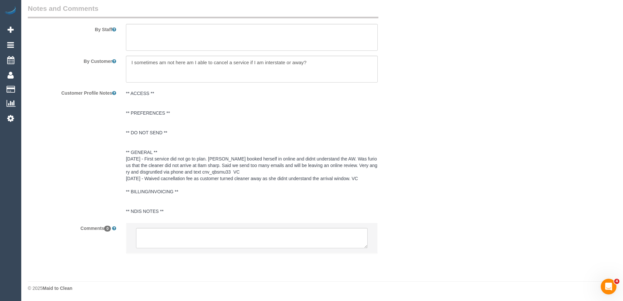
type input "1"
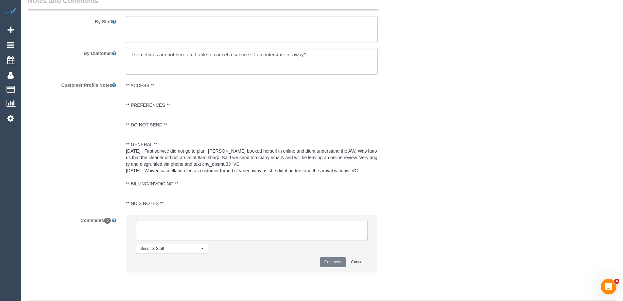
click at [151, 236] on textarea at bounding box center [252, 230] width 232 height 20
type textarea "Updated AW as per customer request - via conversation with Vanessa"
click at [326, 267] on button "Comment" at bounding box center [333, 262] width 26 height 10
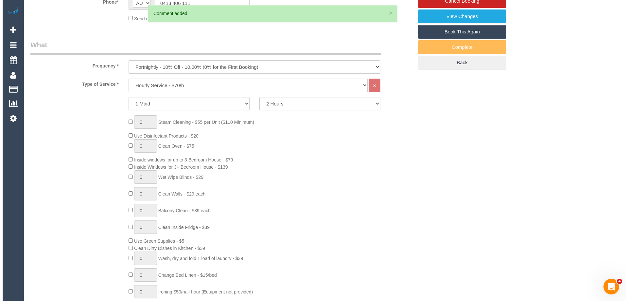
scroll to position [0, 0]
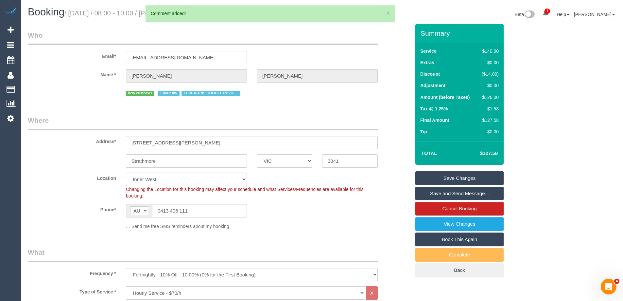
click at [432, 185] on link "Save Changes" at bounding box center [459, 178] width 88 height 14
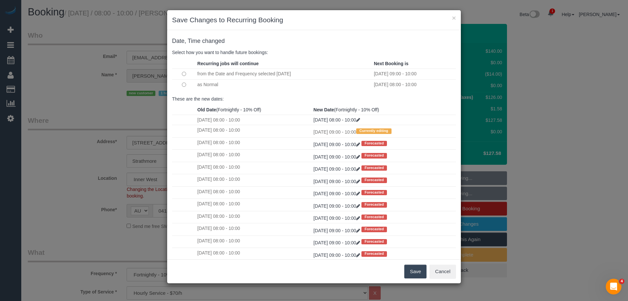
drag, startPoint x: 420, startPoint y: 265, endPoint x: 418, endPoint y: 269, distance: 4.7
click at [419, 266] on button "Save" at bounding box center [415, 271] width 22 height 14
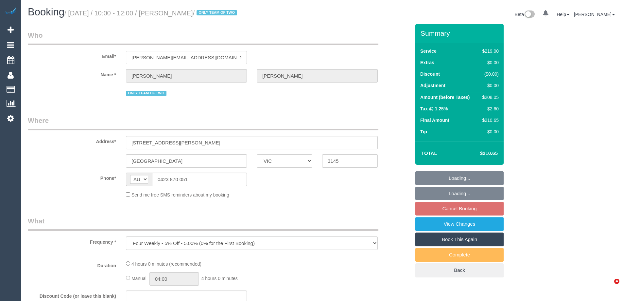
select select "VIC"
select select "string:stripe-pm_1RtRVU2GScqysDRVtxDDunYG"
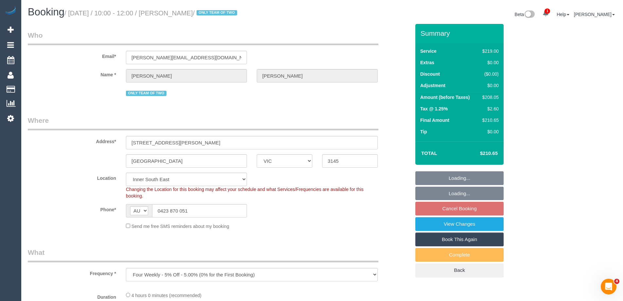
select select "number:28"
select select "number:14"
select select "number:19"
select select "number:24"
select select "number:35"
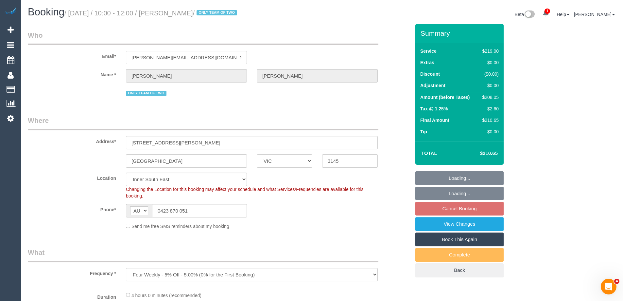
select select "number:12"
select select "object:1319"
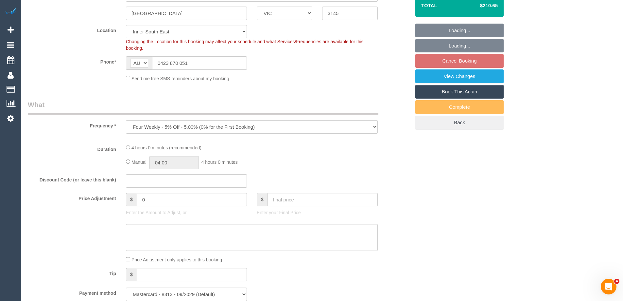
select select "spot3"
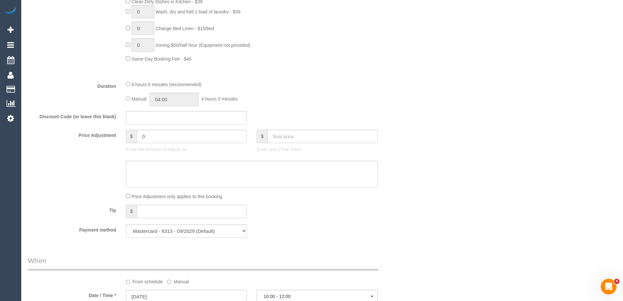
scroll to position [491, 0]
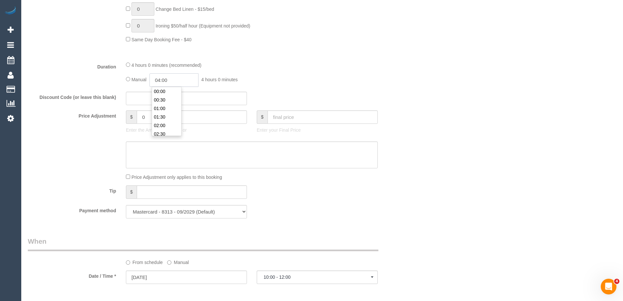
click at [176, 84] on input "04:00" at bounding box center [173, 79] width 49 height 13
type input "02:00"
click at [170, 94] on li "02:00" at bounding box center [166, 92] width 29 height 9
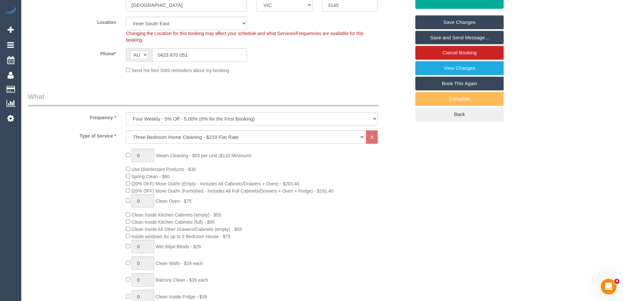
select select "spot28"
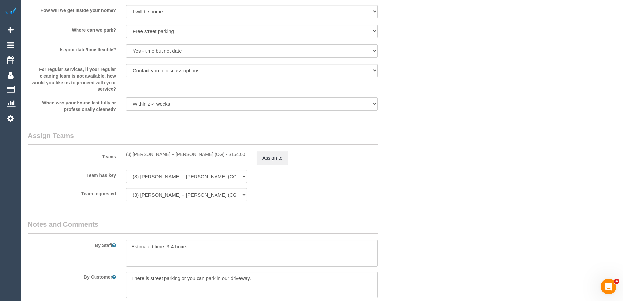
scroll to position [1233, 0]
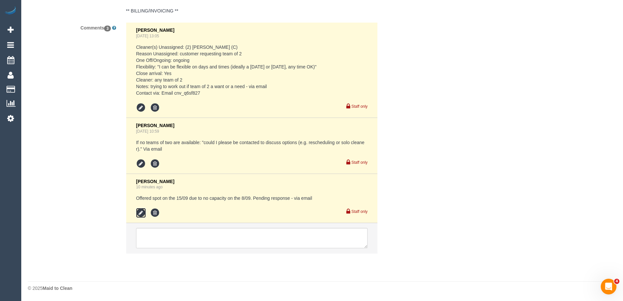
click at [140, 210] on icon at bounding box center [141, 213] width 10 height 10
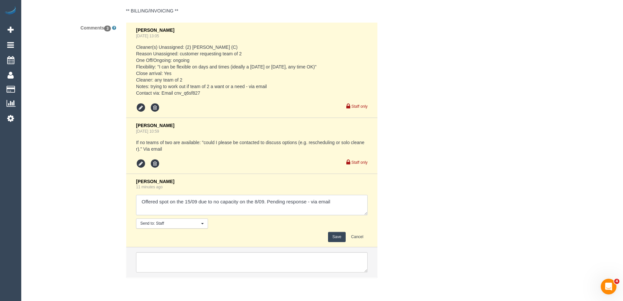
click at [312, 201] on textarea at bounding box center [252, 205] width 232 height 20
type textarea "Offered spot on the 15/09 due to no capacity on the 8/09. Pending response - co…"
click at [338, 240] on button "Save" at bounding box center [336, 237] width 17 height 10
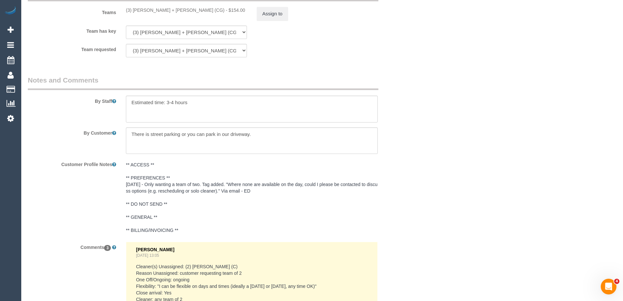
scroll to position [1256, 0]
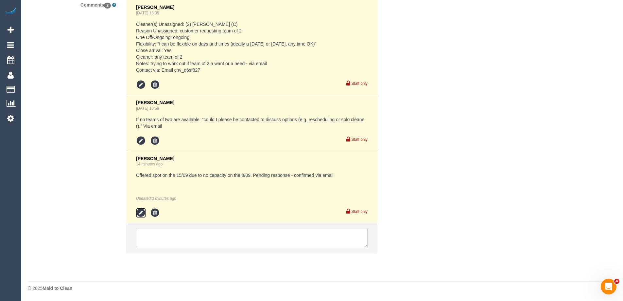
click at [137, 211] on icon at bounding box center [141, 213] width 10 height 10
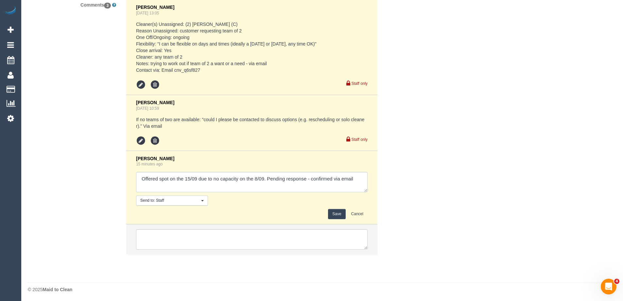
click at [336, 212] on button "Save" at bounding box center [336, 214] width 17 height 10
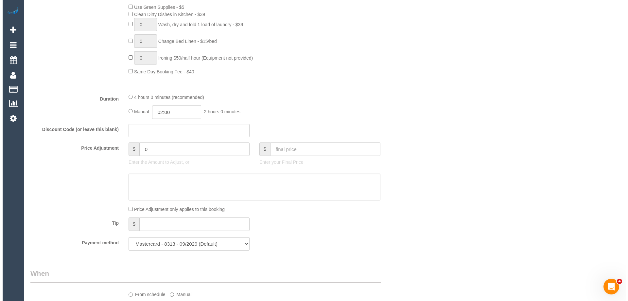
scroll to position [0, 0]
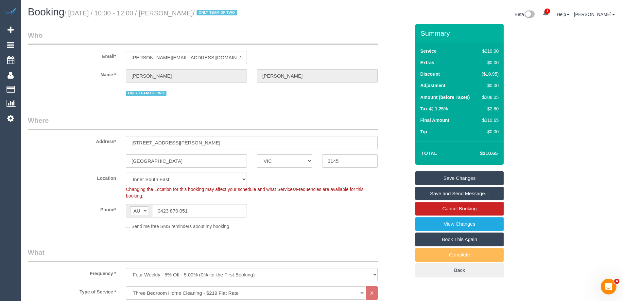
click at [446, 194] on link "Save and Send Message..." at bounding box center [459, 193] width 88 height 14
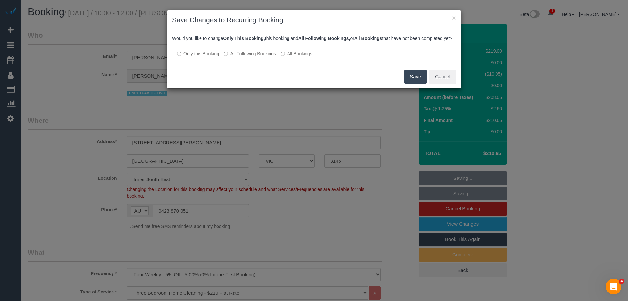
drag, startPoint x: 233, startPoint y: 63, endPoint x: 234, endPoint y: 60, distance: 3.7
click at [233, 57] on label "All Following Bookings" at bounding box center [250, 53] width 52 height 7
click at [411, 81] on button "Save" at bounding box center [415, 77] width 22 height 14
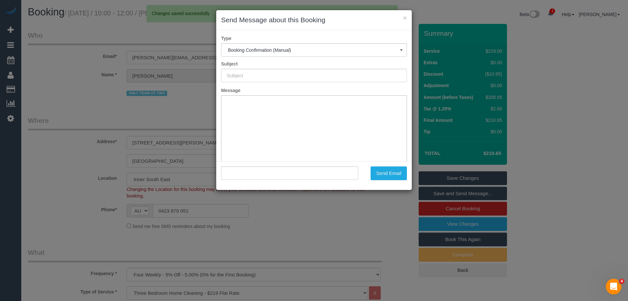
type input "Booking Confirmed"
type input ""Nicole Andrianopoulos" <nicole.an4082@gmail.com>"
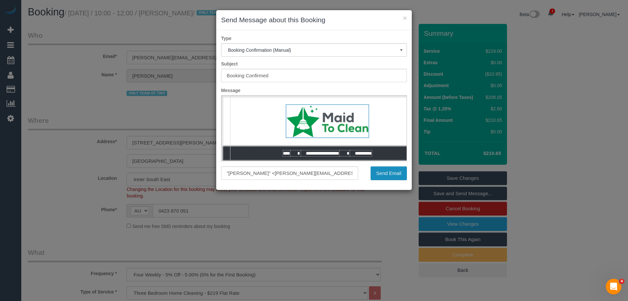
click at [387, 176] on button "Send Email" at bounding box center [388, 173] width 36 height 14
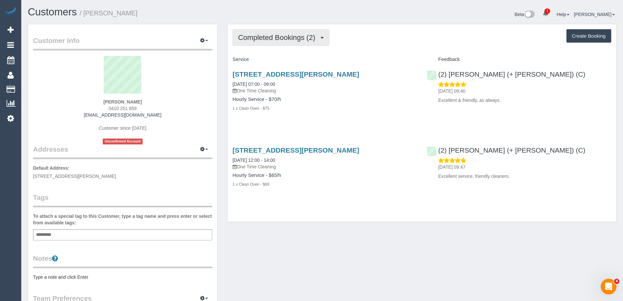
click at [270, 38] on span "Completed Bookings (2)" at bounding box center [278, 37] width 80 height 8
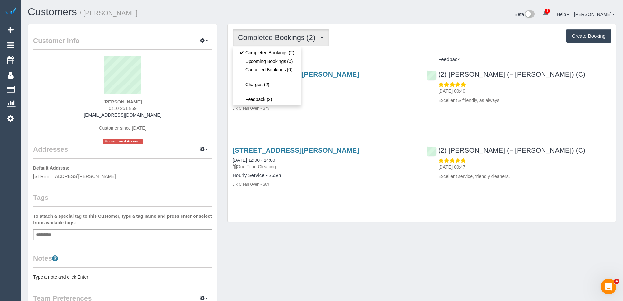
click at [350, 53] on div "Completed Bookings (2) Completed Bookings (2) Upcoming Bookings (0) Cancelled B…" at bounding box center [422, 123] width 388 height 198
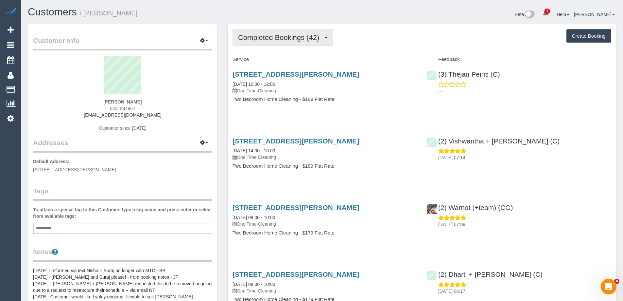
click at [300, 43] on button "Completed Bookings (42)" at bounding box center [283, 37] width 101 height 17
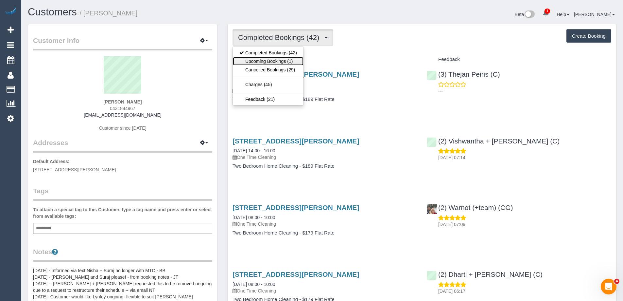
click at [287, 59] on link "Upcoming Bookings (1)" at bounding box center [268, 61] width 71 height 9
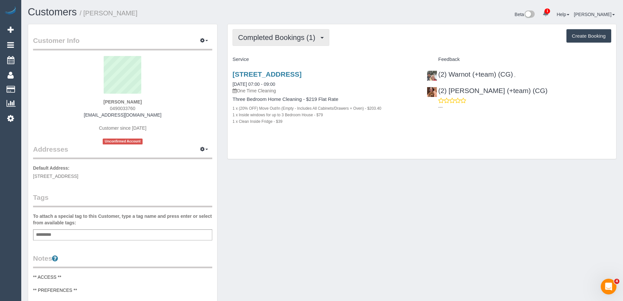
click at [286, 41] on span "Completed Bookings (1)" at bounding box center [278, 37] width 80 height 8
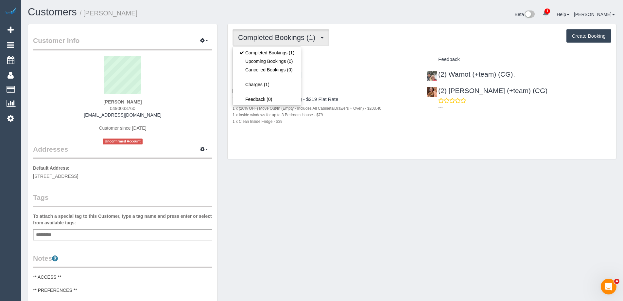
click at [351, 51] on div "Completed Bookings (1) Completed Bookings (1) Upcoming Bookings (0) Cancelled B…" at bounding box center [422, 91] width 388 height 135
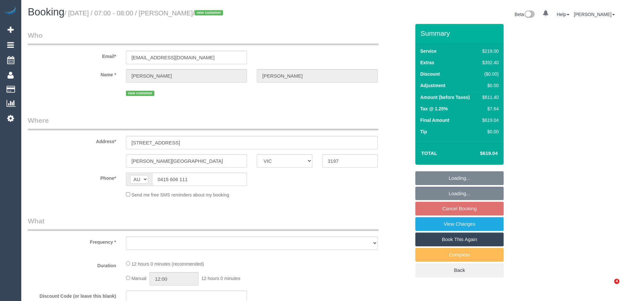
select select "VIC"
select select "string:stripe-pm_1Rz5U72GScqysDRVkRqVCiws"
select select "number:28"
select select "number:14"
select select "number:18"
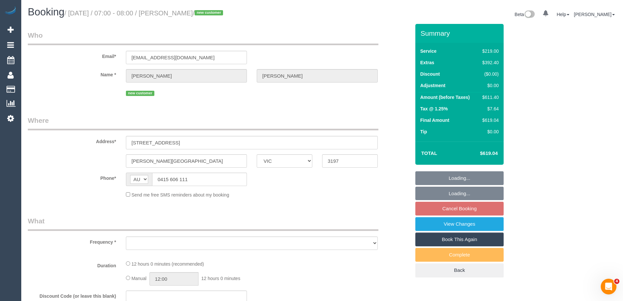
select select "number:24"
select select "number:26"
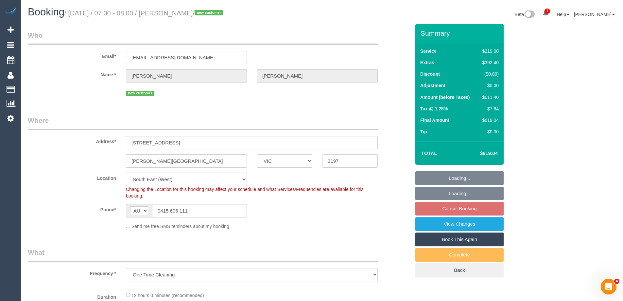
select select "object:810"
select select "spot1"
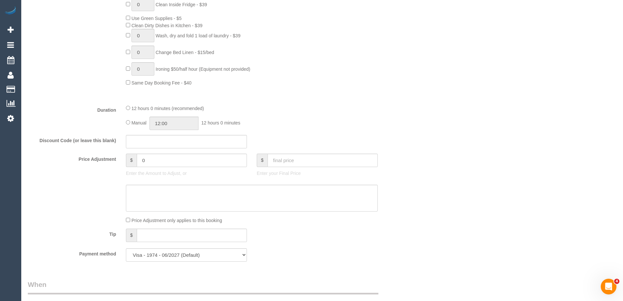
scroll to position [458, 0]
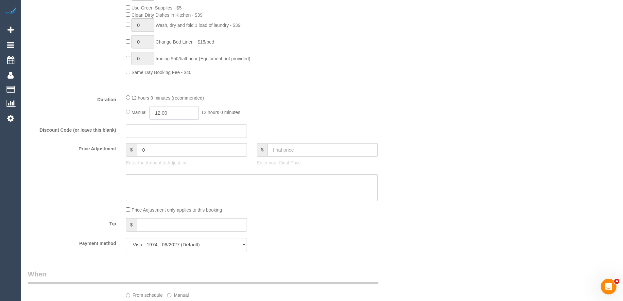
click at [170, 114] on input "12:00" at bounding box center [173, 112] width 49 height 13
type input "09:30"
click at [168, 130] on li "09:30" at bounding box center [166, 129] width 29 height 9
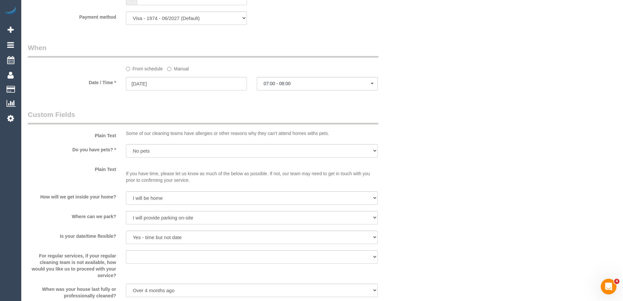
scroll to position [687, 0]
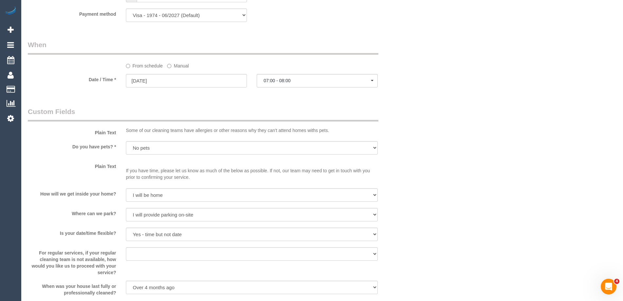
select select "spot15"
click at [175, 65] on label "Manual" at bounding box center [178, 64] width 22 height 9
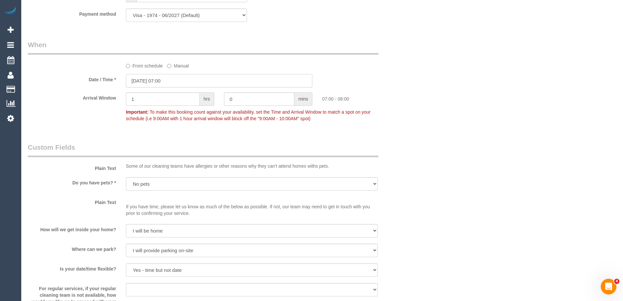
click at [166, 80] on input "08/09/2025 07:00" at bounding box center [219, 80] width 186 height 13
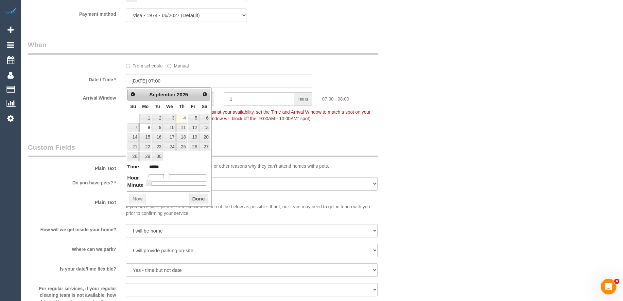
type input "08/09/2025 08:00"
type input "*****"
type input "08/09/2025 10:00"
type input "*****"
type input "08/09/2025 11:00"
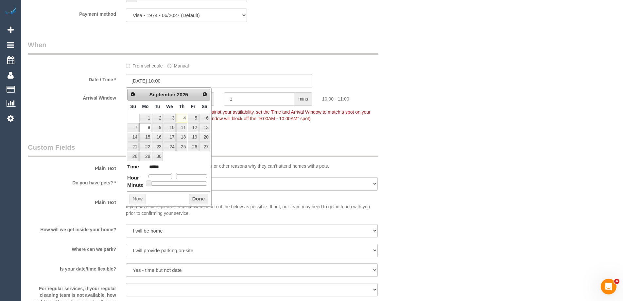
type input "*****"
type input "08/09/2025 10:00"
type input "*****"
drag, startPoint x: 165, startPoint y: 177, endPoint x: 173, endPoint y: 179, distance: 8.1
click at [173, 179] on dl "Time ***** Hour Minute Second Millisecond Microsecond Time Zone ***** ***** ***…" at bounding box center [168, 174] width 83 height 23
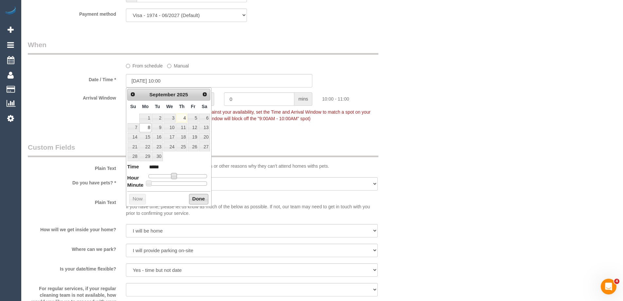
click at [197, 198] on button "Done" at bounding box center [198, 199] width 19 height 10
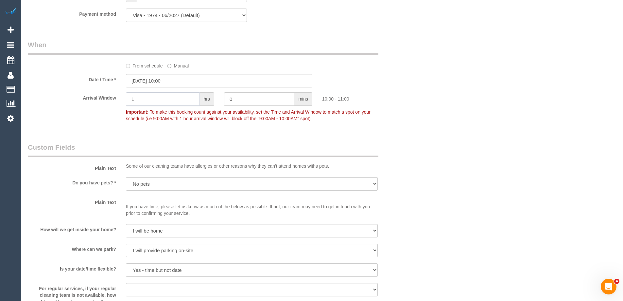
drag, startPoint x: 139, startPoint y: 101, endPoint x: 121, endPoint y: 101, distance: 18.0
click at [121, 101] on div "1 hrs" at bounding box center [170, 99] width 98 height 15
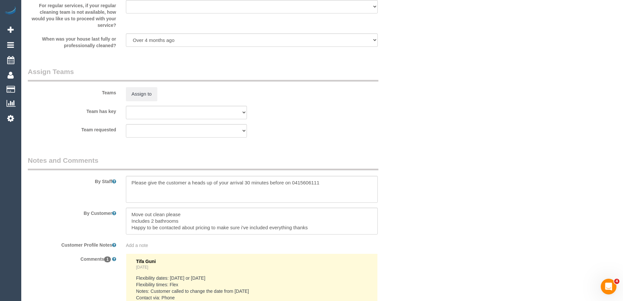
scroll to position [1046, 0]
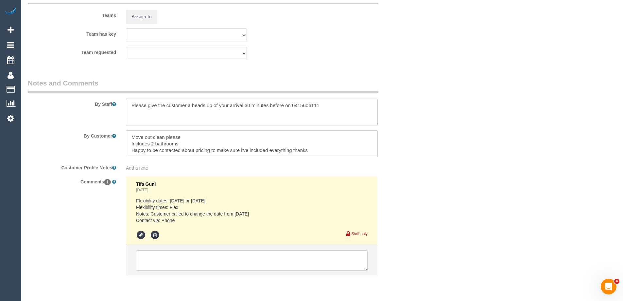
type input "2"
click at [152, 254] on textarea at bounding box center [252, 260] width 232 height 20
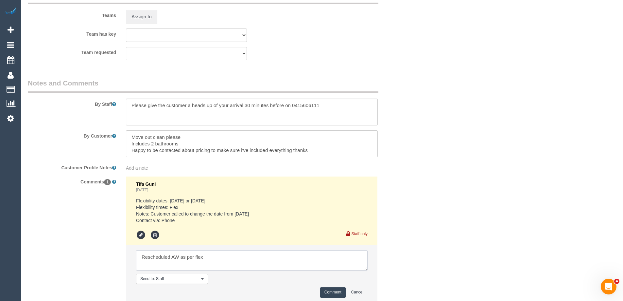
type textarea "Rescheduled AW as per flex"
click at [130, 103] on textarea at bounding box center [252, 111] width 252 height 27
type textarea "Estimated time of 7.5-9.5 hrs + SC. Steam cleaning of 2 bedrooms. Please give t…"
click at [331, 290] on button "Comment" at bounding box center [333, 292] width 26 height 10
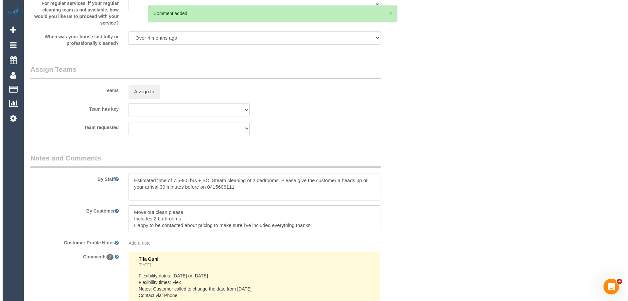
scroll to position [948, 0]
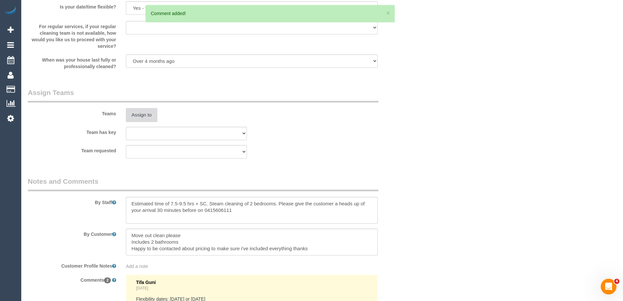
click at [143, 115] on button "Assign to" at bounding box center [141, 115] width 31 height 14
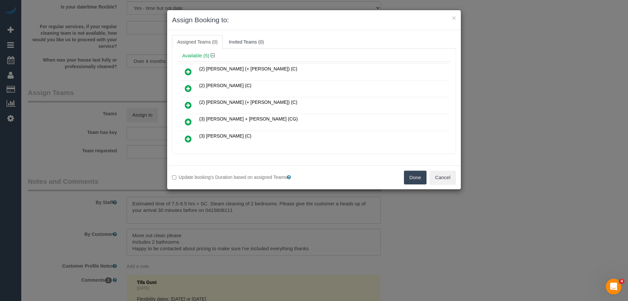
scroll to position [50, 0]
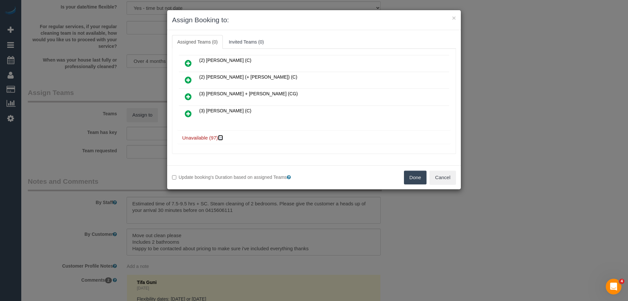
click at [219, 138] on icon at bounding box center [221, 137] width 4 height 5
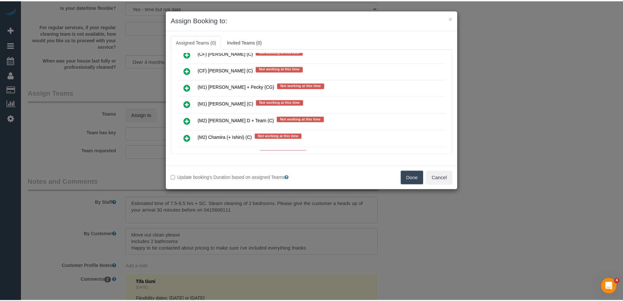
scroll to position [998, 0]
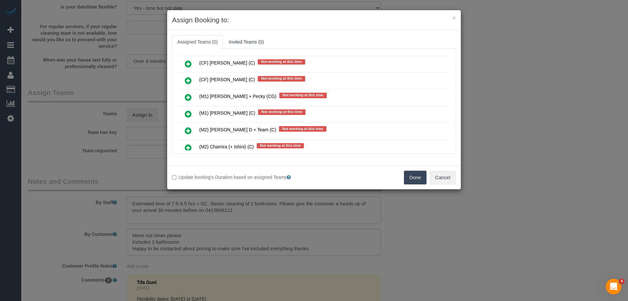
click at [410, 178] on button "Done" at bounding box center [415, 177] width 23 height 14
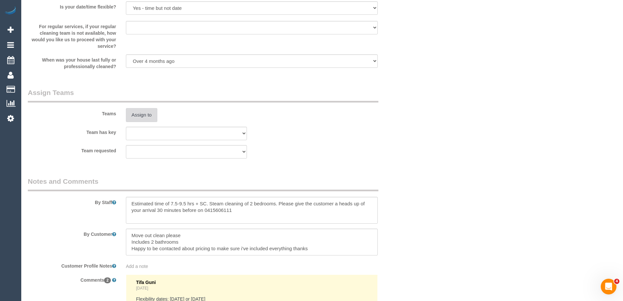
scroll to position [0, 0]
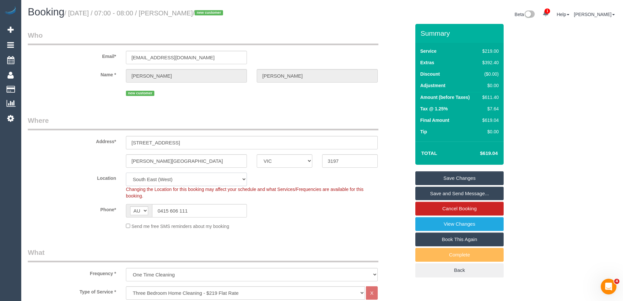
click at [149, 182] on select "Office City East (North) East (South) Inner East Inner North (East) Inner North…" at bounding box center [186, 178] width 121 height 13
select select "50"
click at [126, 172] on select "Office City East (North) East (South) Inner East Inner North (East) Inner North…" at bounding box center [186, 178] width 121 height 13
select select "object:5346"
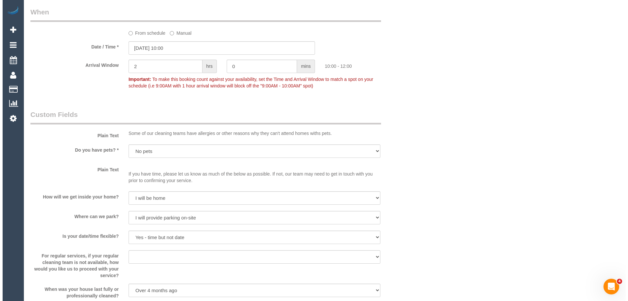
scroll to position [981, 0]
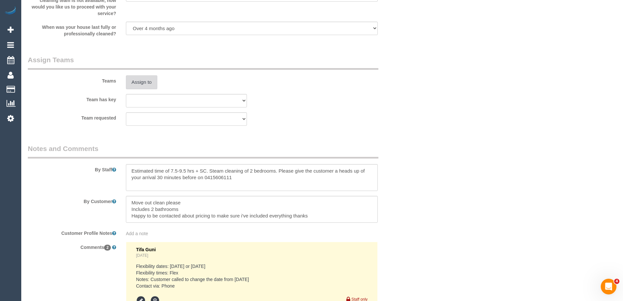
click at [142, 83] on button "Assign to" at bounding box center [141, 82] width 31 height 14
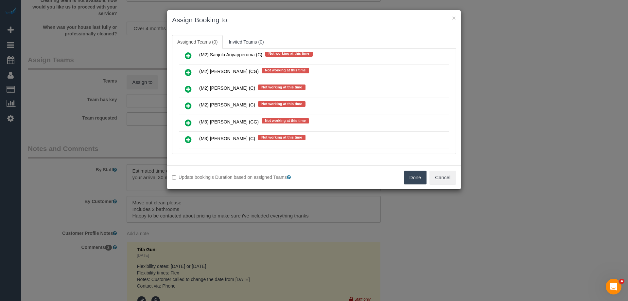
scroll to position [2845, 0]
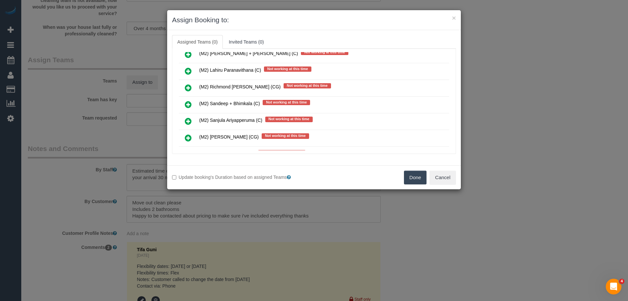
click at [188, 136] on icon at bounding box center [188, 138] width 7 height 8
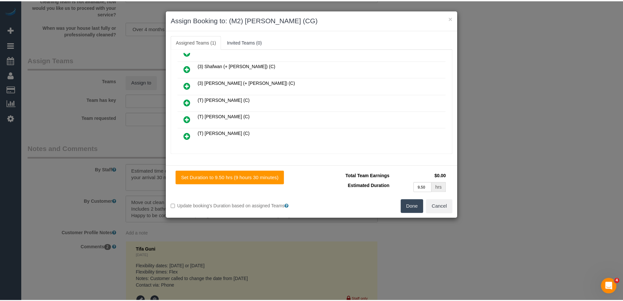
scroll to position [0, 0]
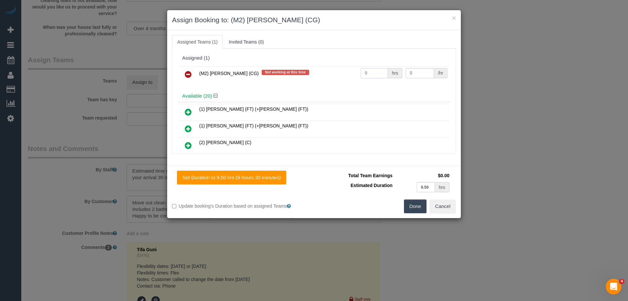
drag, startPoint x: 374, startPoint y: 76, endPoint x: 306, endPoint y: 70, distance: 67.9
click at [303, 71] on tr "(M2) Sayan Sayanthan (CG) Not working at this time 0 hrs 0 /hr" at bounding box center [314, 74] width 270 height 17
type input "1"
drag, startPoint x: 409, startPoint y: 72, endPoint x: 339, endPoint y: 71, distance: 70.3
click at [339, 71] on tr "(M2) Sayan Sayanthan (CG) Not working at this time 1 hrs 0 /hr" at bounding box center [314, 74] width 270 height 17
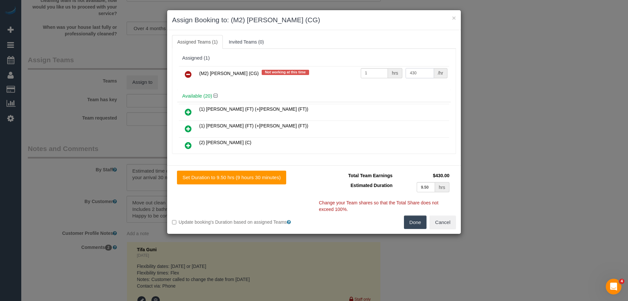
type input "430"
click at [416, 226] on button "Done" at bounding box center [415, 222] width 23 height 14
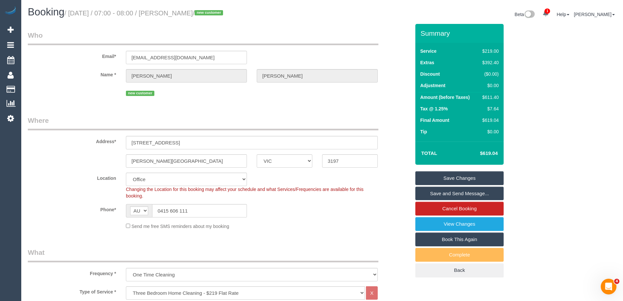
drag, startPoint x: 226, startPoint y: 13, endPoint x: 179, endPoint y: 14, distance: 46.8
click at [179, 14] on small "/ September 08, 2025 / 07:00 - 08:00 / Emma Jackson / new customer" at bounding box center [144, 12] width 161 height 7
copy small "Emma Jackson"
click at [428, 179] on link "Save Changes" at bounding box center [459, 178] width 88 height 14
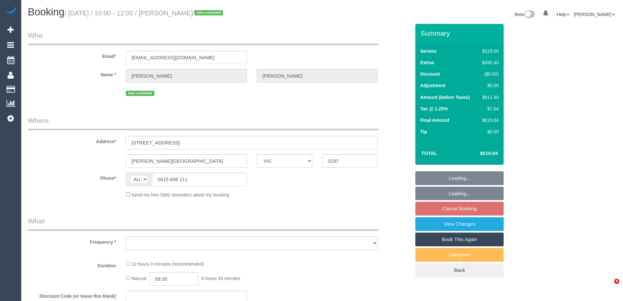
select select "VIC"
select select "object:585"
select select "string:stripe-pm_1Rz5U72GScqysDRVkRqVCiws"
select select "number:28"
select select "number:14"
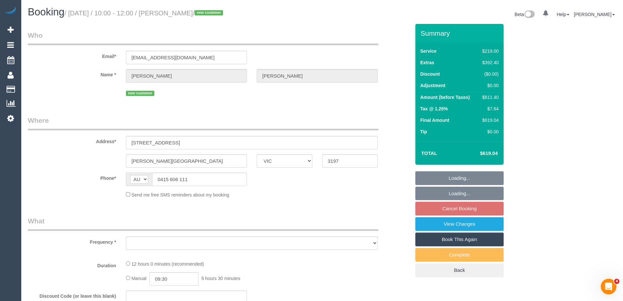
select select "number:18"
select select "number:24"
select select "number:26"
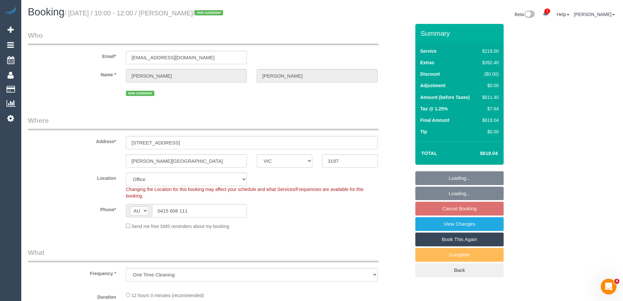
select select "object:738"
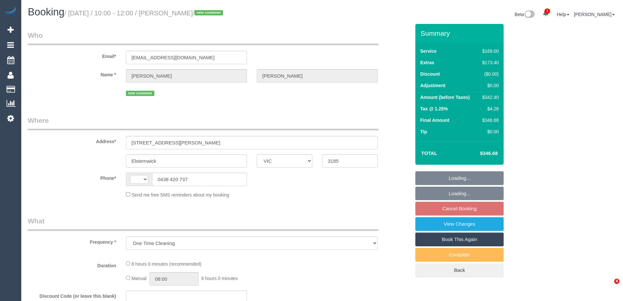
select select "VIC"
select select "number:28"
select select "number:15"
select select "number:18"
select select "number:24"
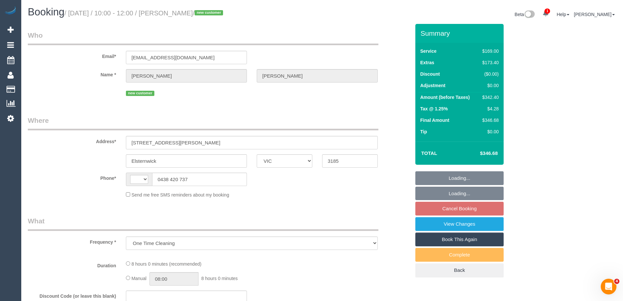
select select "number:34"
select select "number:26"
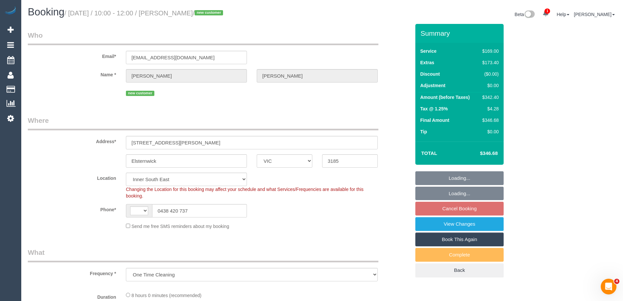
select select "string:AU"
select select "string:stripe-pm_1Rzc9W2GScqysDRVMRLXkcVN"
select select "object:1371"
select select "spot3"
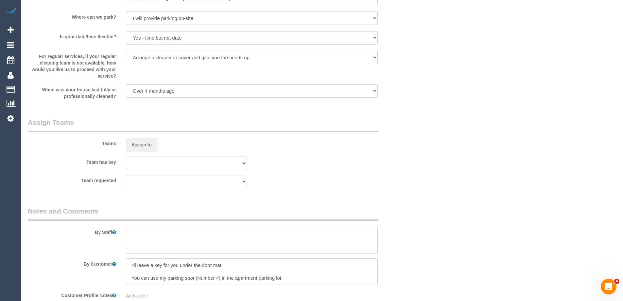
scroll to position [1013, 0]
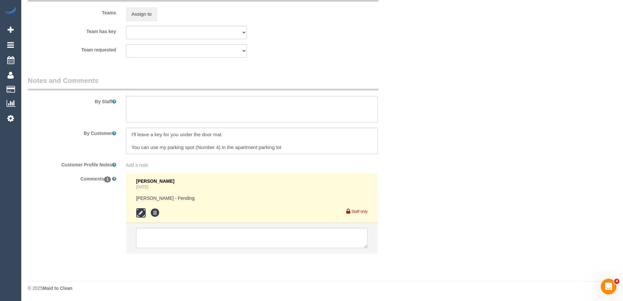
click at [139, 209] on icon at bounding box center [141, 213] width 10 height 10
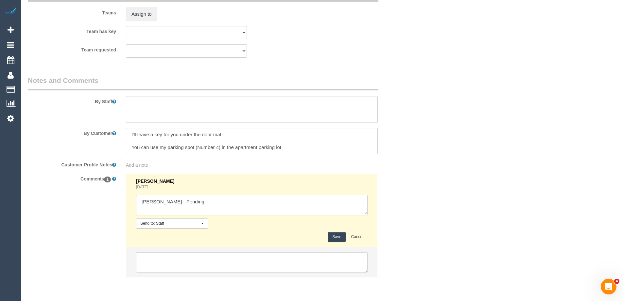
drag, startPoint x: 159, startPoint y: 202, endPoint x: 213, endPoint y: 201, distance: 53.3
click at [213, 201] on textarea at bounding box center [252, 205] width 232 height 20
type textarea "[PERSON_NAME] - declined"
click at [336, 234] on button "Save" at bounding box center [336, 237] width 17 height 10
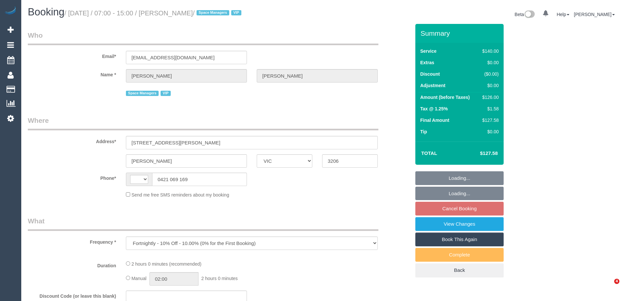
select select "VIC"
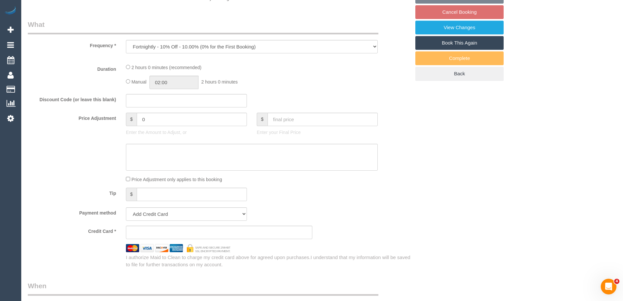
select select "string:AU"
select select "string:stripe-pm_1QV45m2GScqysDRVjJXmN0sS"
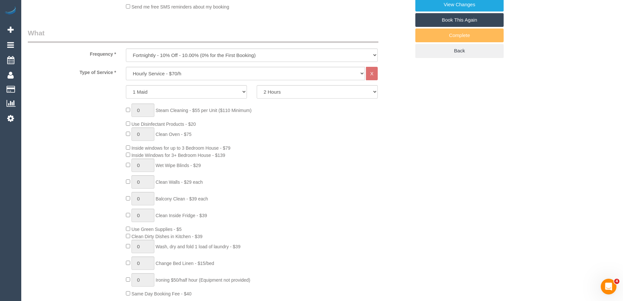
select select "object:733"
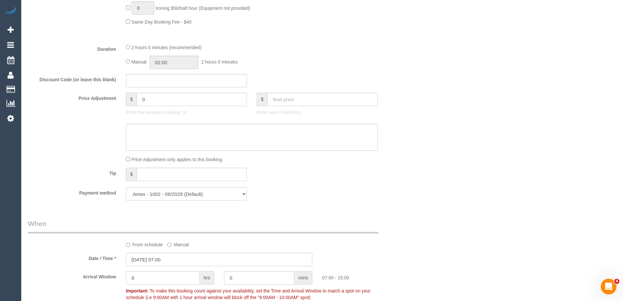
select select "number:27"
select select "number:14"
select select "number:18"
select select "number:22"
select select "number:34"
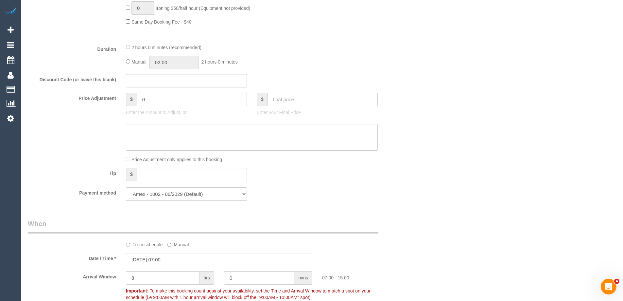
select select "number:12"
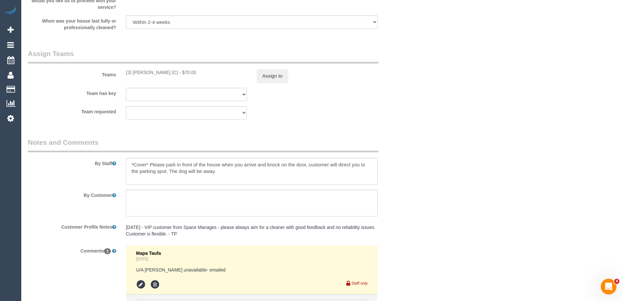
scroll to position [1046, 0]
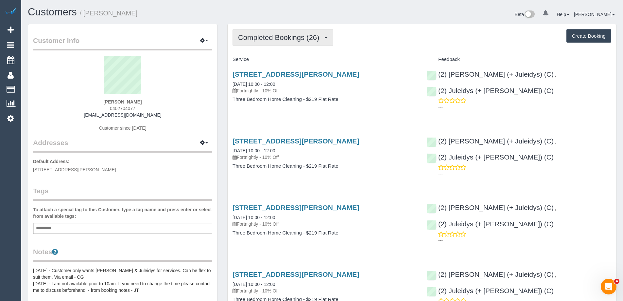
click at [277, 39] on span "Completed Bookings (26)" at bounding box center [280, 37] width 84 height 8
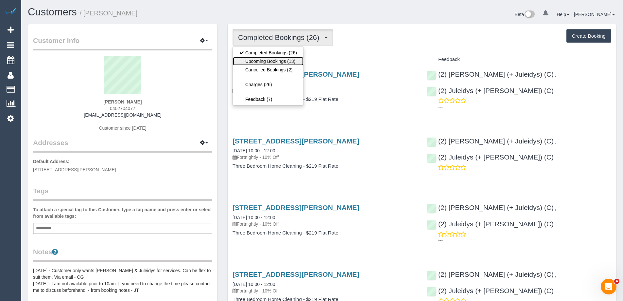
click at [282, 60] on link "Upcoming Bookings (13)" at bounding box center [268, 61] width 71 height 9
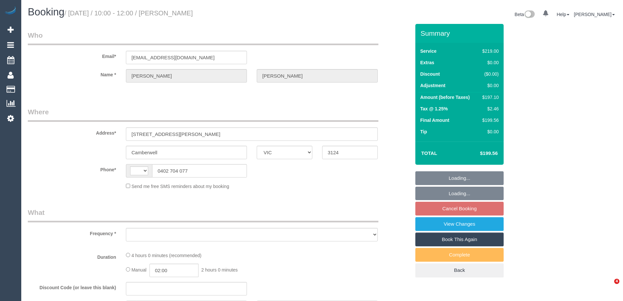
select select "VIC"
select select "string:stripe-pm_1Q335w2GScqysDRVj8JfUxyb"
select select "spot3"
select select "string:AU"
select select "object:548"
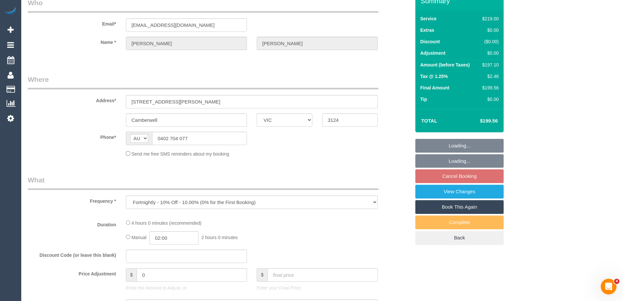
select select "number:29"
select select "number:14"
select select "number:19"
select select "number:22"
select select "number:35"
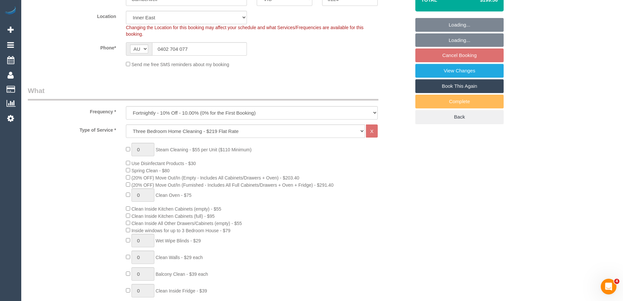
select select "object:1406"
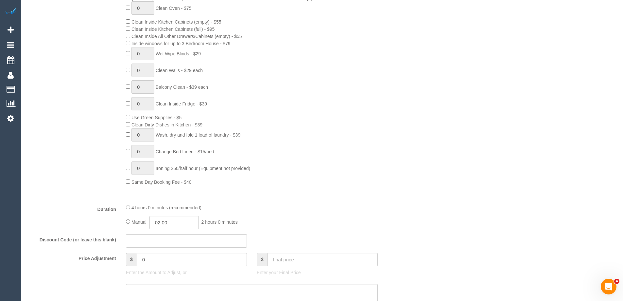
select select "spot24"
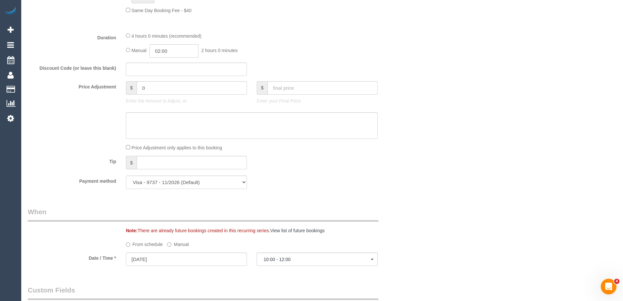
scroll to position [654, 0]
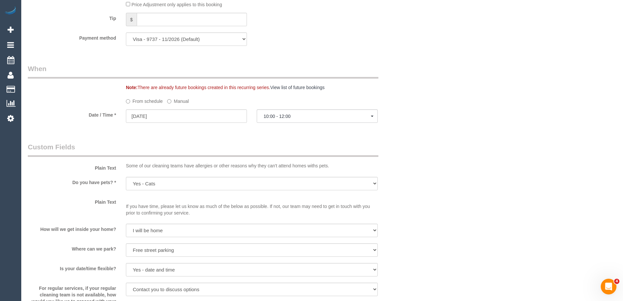
click at [175, 100] on label "Manual" at bounding box center [178, 99] width 22 height 9
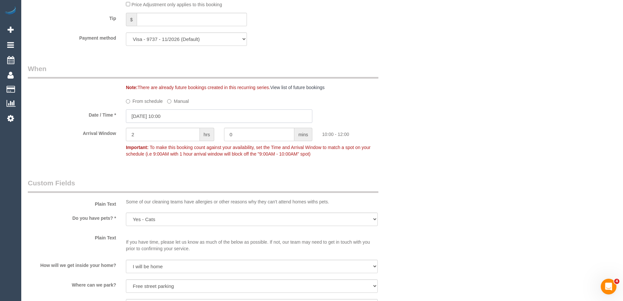
click at [139, 121] on input "[DATE] 10:00" at bounding box center [219, 115] width 186 height 13
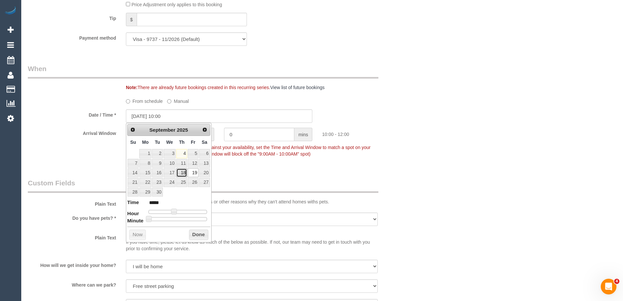
click at [184, 173] on link "18" at bounding box center [181, 172] width 11 height 9
type input "[DATE] 10:00"
click at [197, 231] on button "Done" at bounding box center [198, 234] width 19 height 10
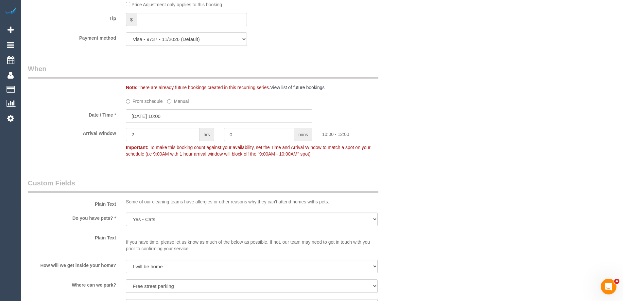
click at [196, 234] on p "If you have time, please let us know as much of the below as possible. If not, …" at bounding box center [252, 242] width 252 height 20
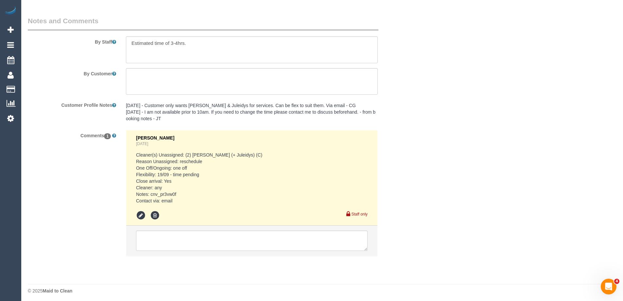
scroll to position [1114, 0]
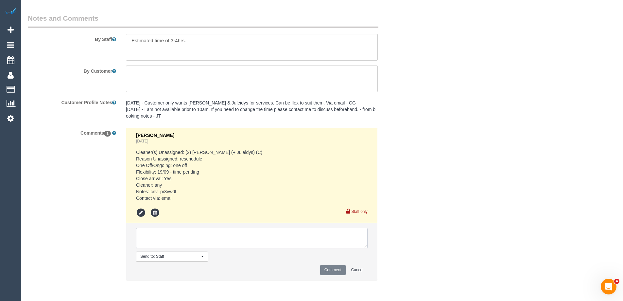
click at [154, 239] on textarea at bounding box center [252, 238] width 232 height 20
click at [301, 232] on textarea at bounding box center [252, 238] width 232 height 20
paste textarea "msg_1hfcpr4f"
type textarea "Rescheduled back to the 18/09 as per customer request - via email msg_1hfcpr4f"
click at [329, 270] on button "Comment" at bounding box center [333, 270] width 26 height 10
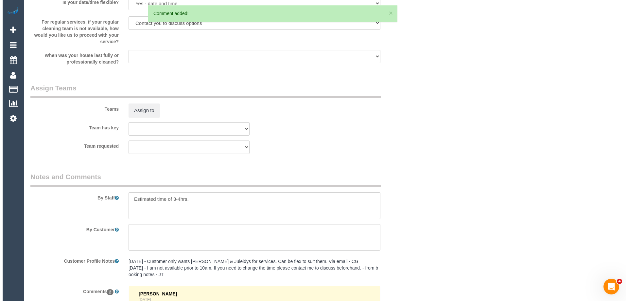
scroll to position [951, 0]
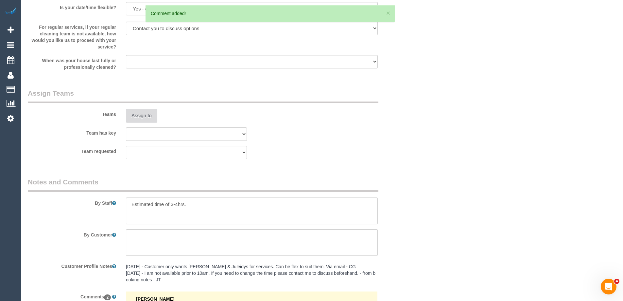
click at [146, 113] on button "Assign to" at bounding box center [141, 116] width 31 height 14
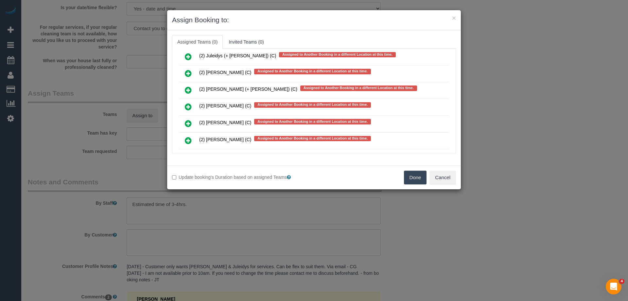
scroll to position [1541, 0]
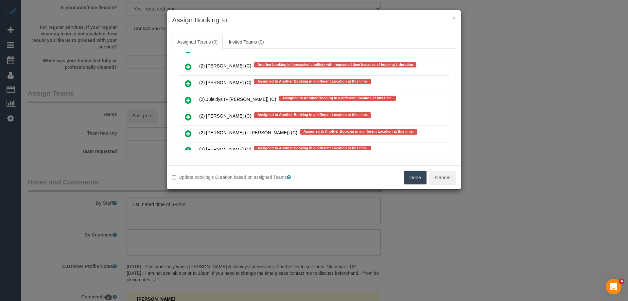
click at [189, 96] on icon at bounding box center [188, 100] width 7 height 8
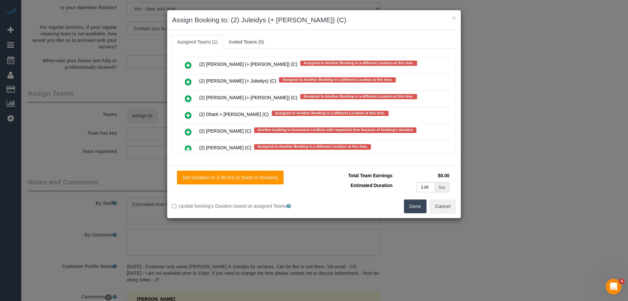
click at [189, 81] on icon at bounding box center [188, 82] width 7 height 8
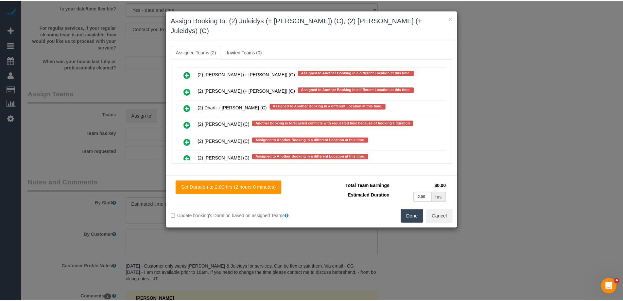
scroll to position [0, 0]
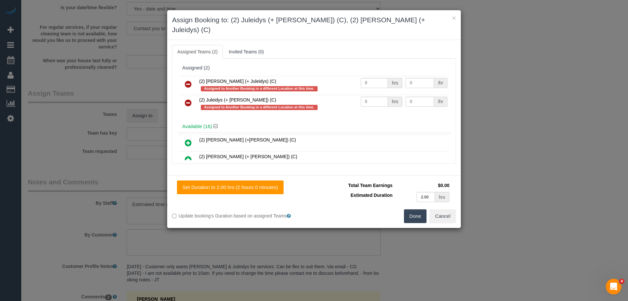
click at [414, 209] on button "Done" at bounding box center [415, 216] width 23 height 14
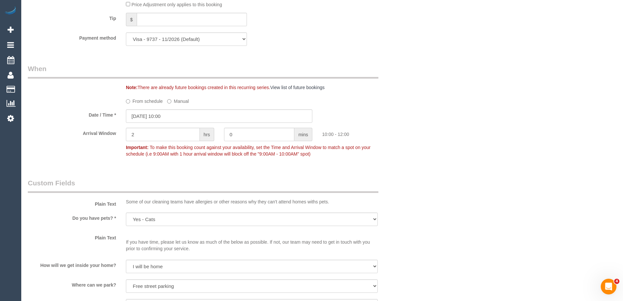
scroll to position [883, 0]
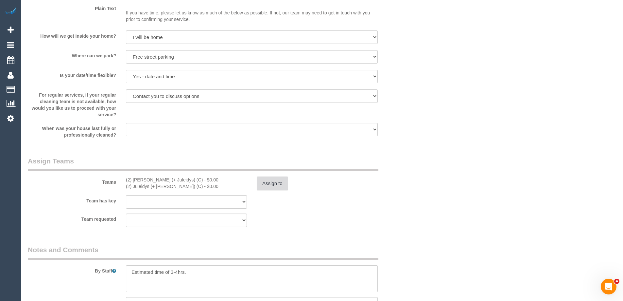
click at [269, 185] on button "Assign to" at bounding box center [272, 183] width 31 height 14
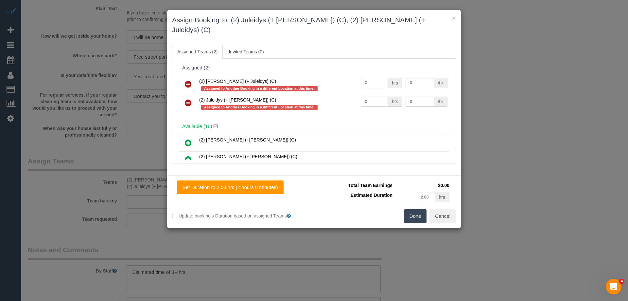
drag, startPoint x: 371, startPoint y: 74, endPoint x: 323, endPoint y: 72, distance: 48.4
click at [319, 76] on tr "(2) [PERSON_NAME] (+ Juleidys) (C) Assigned to Another Booking in a different L…" at bounding box center [314, 85] width 270 height 19
type input "1"
drag, startPoint x: 370, startPoint y: 90, endPoint x: 335, endPoint y: 86, distance: 35.6
click at [335, 95] on tr "(2) Juleidys (+ [PERSON_NAME]) (C) Assigned to Another Booking in a different L…" at bounding box center [314, 104] width 270 height 19
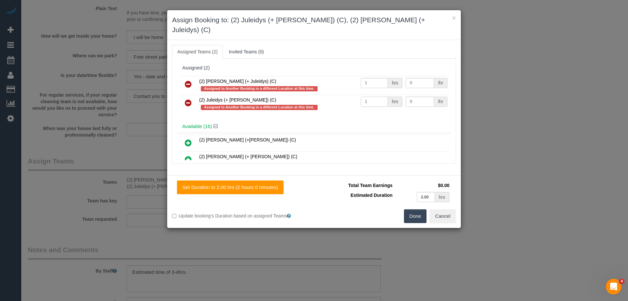
type input "1"
drag, startPoint x: 416, startPoint y: 72, endPoint x: 329, endPoint y: 66, distance: 87.6
click at [329, 76] on table "(2) [PERSON_NAME] (+ Juleidys) (C) Assigned to Another Booking in a different L…" at bounding box center [314, 95] width 270 height 38
type input "62.5"
drag, startPoint x: 418, startPoint y: 91, endPoint x: 298, endPoint y: 78, distance: 120.8
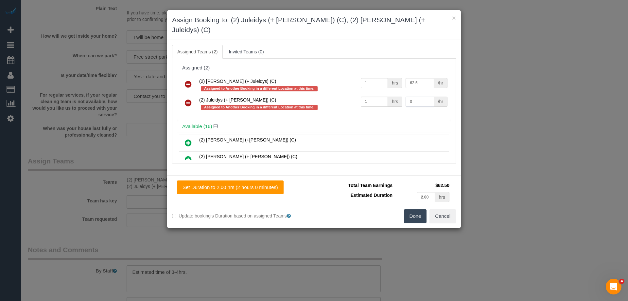
click at [298, 78] on tbody "(2) [PERSON_NAME] (+ Juleidys) (C) Assigned to Another Booking in a different L…" at bounding box center [314, 94] width 270 height 37
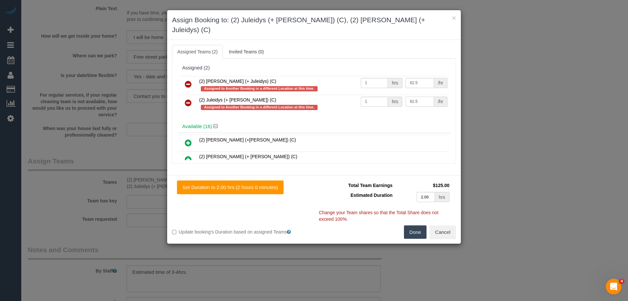
type input "62.5"
drag, startPoint x: 416, startPoint y: 228, endPoint x: 413, endPoint y: 224, distance: 4.6
click at [416, 228] on button "Done" at bounding box center [415, 232] width 23 height 14
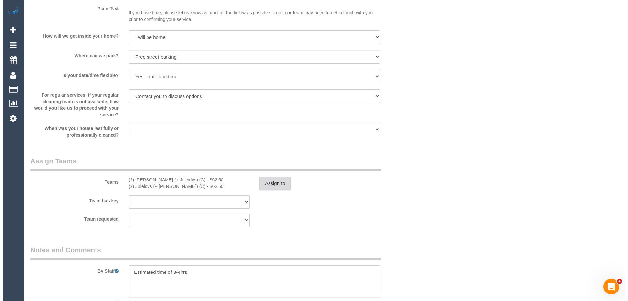
scroll to position [0, 0]
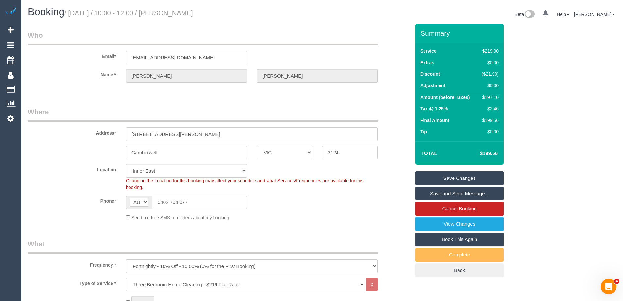
drag, startPoint x: 210, startPoint y: 11, endPoint x: 182, endPoint y: 11, distance: 27.8
click at [182, 11] on h1 "Booking / [DATE] / 10:00 - 12:00 / [PERSON_NAME]" at bounding box center [172, 12] width 289 height 11
copy small "[PERSON_NAME]"
click at [424, 175] on link "Save Changes" at bounding box center [459, 178] width 88 height 14
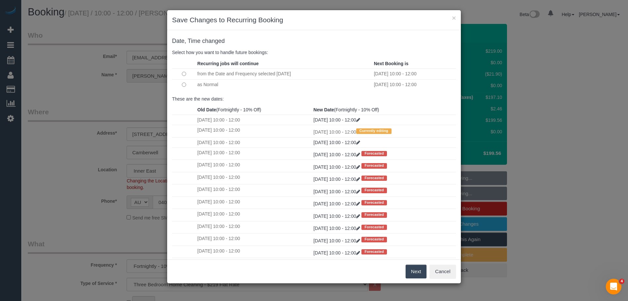
click at [418, 270] on button "Next" at bounding box center [415, 271] width 21 height 14
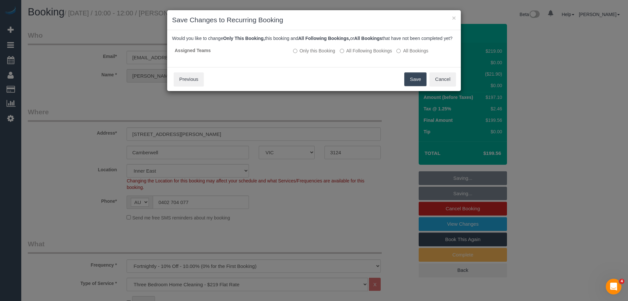
click at [415, 86] on button "Save" at bounding box center [415, 79] width 22 height 14
